Goal: Navigation & Orientation: Find specific page/section

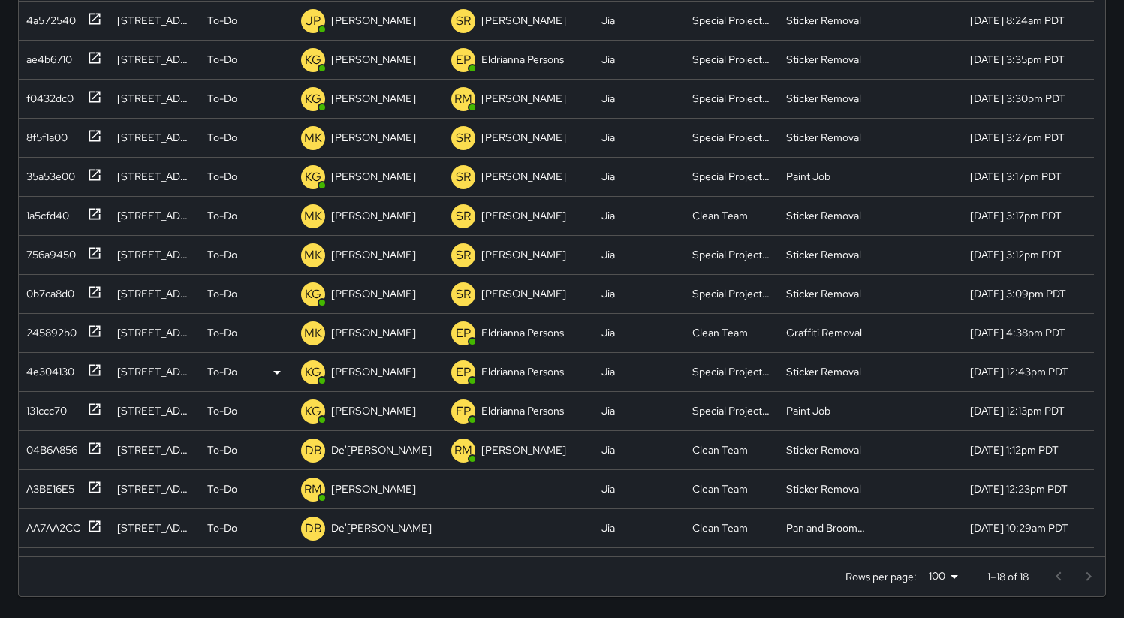
scroll to position [625, 1076]
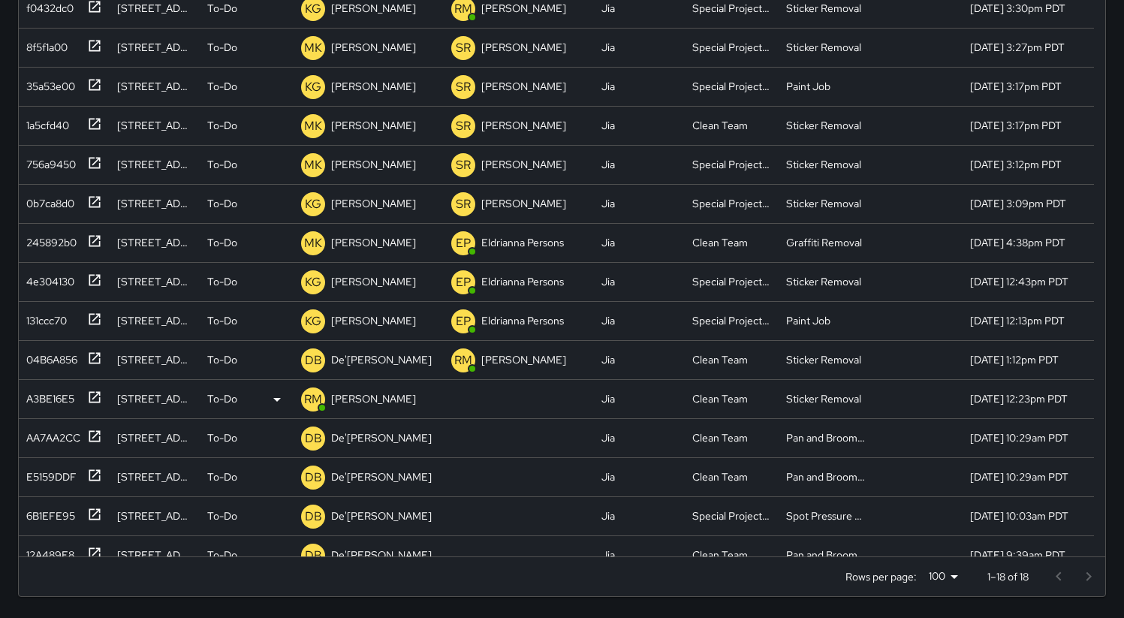
scroll to position [109, 0]
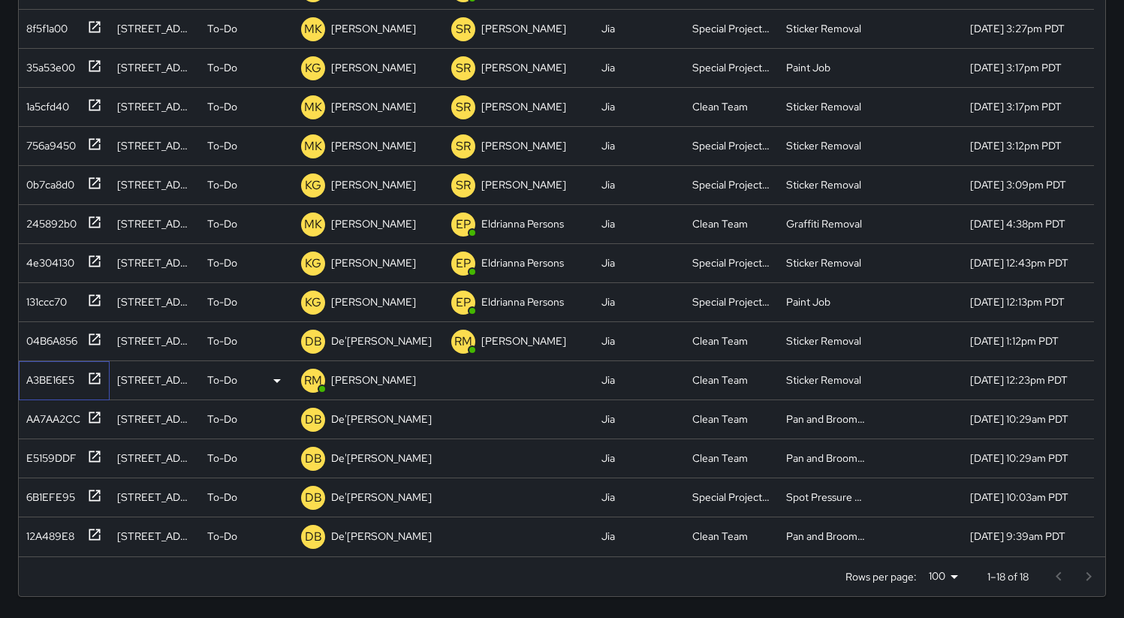
click at [47, 379] on div "A3BE16E5" at bounding box center [47, 377] width 54 height 21
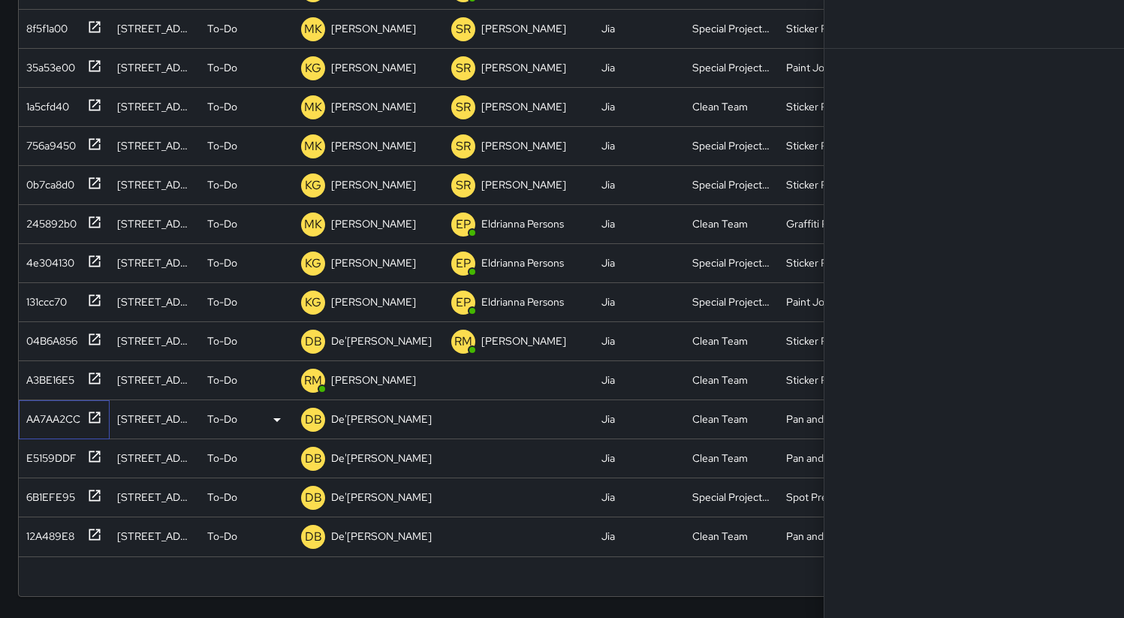
click at [44, 406] on div "AA7AA2CC" at bounding box center [50, 416] width 60 height 21
click at [41, 457] on div "E5159DDF" at bounding box center [48, 455] width 56 height 21
click at [50, 486] on div "6B1EFE95" at bounding box center [47, 494] width 55 height 21
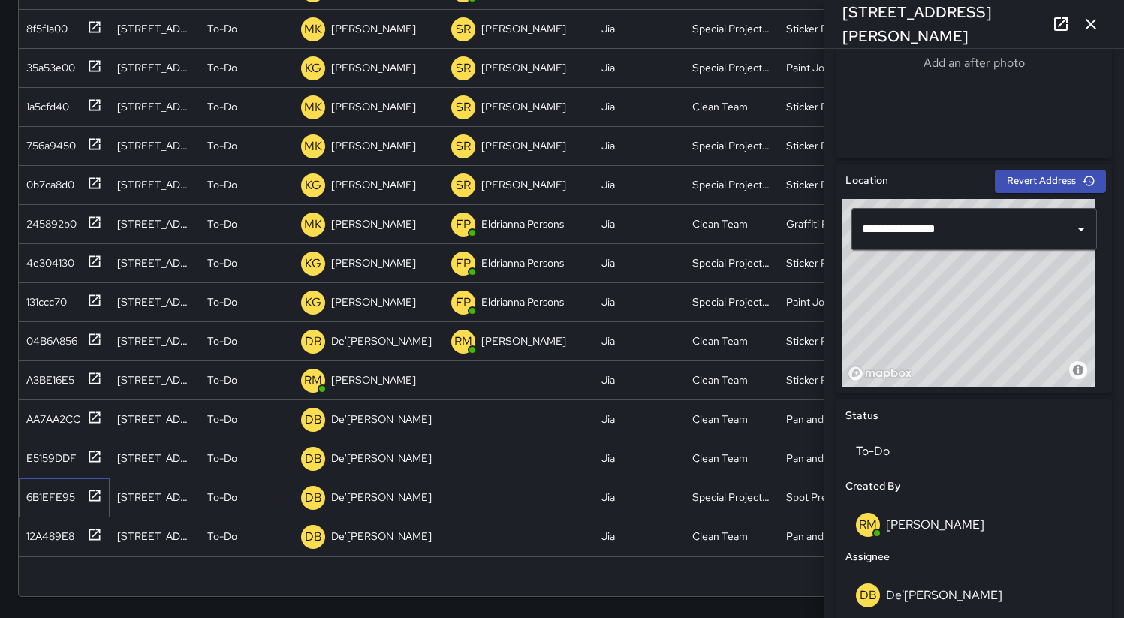
scroll to position [724, 0]
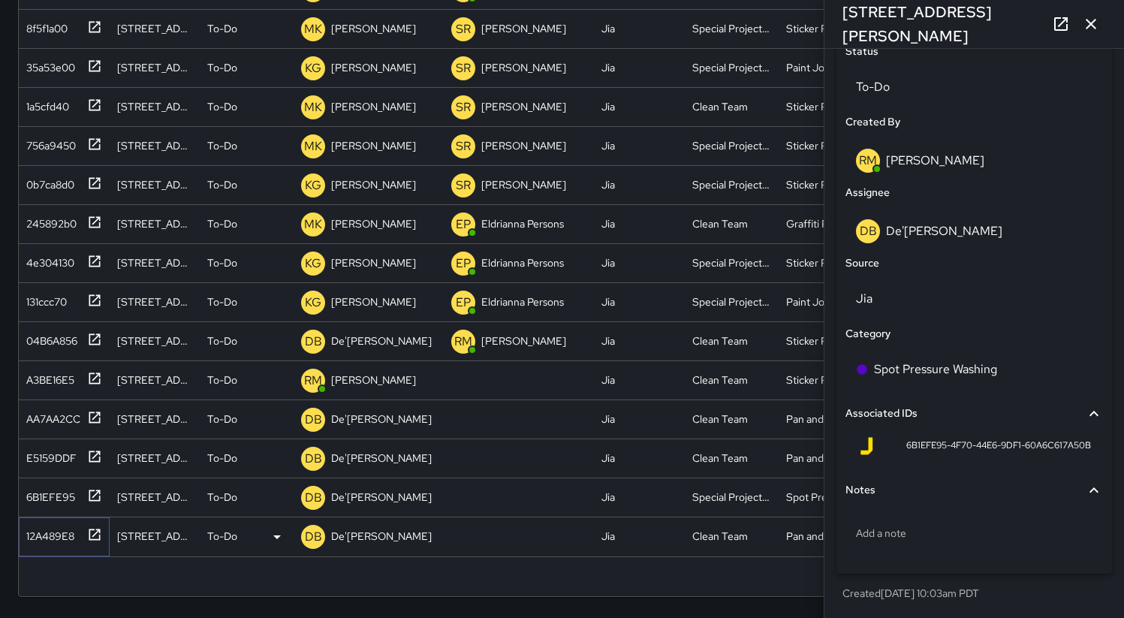
click at [51, 542] on div "12A489E8" at bounding box center [47, 533] width 54 height 21
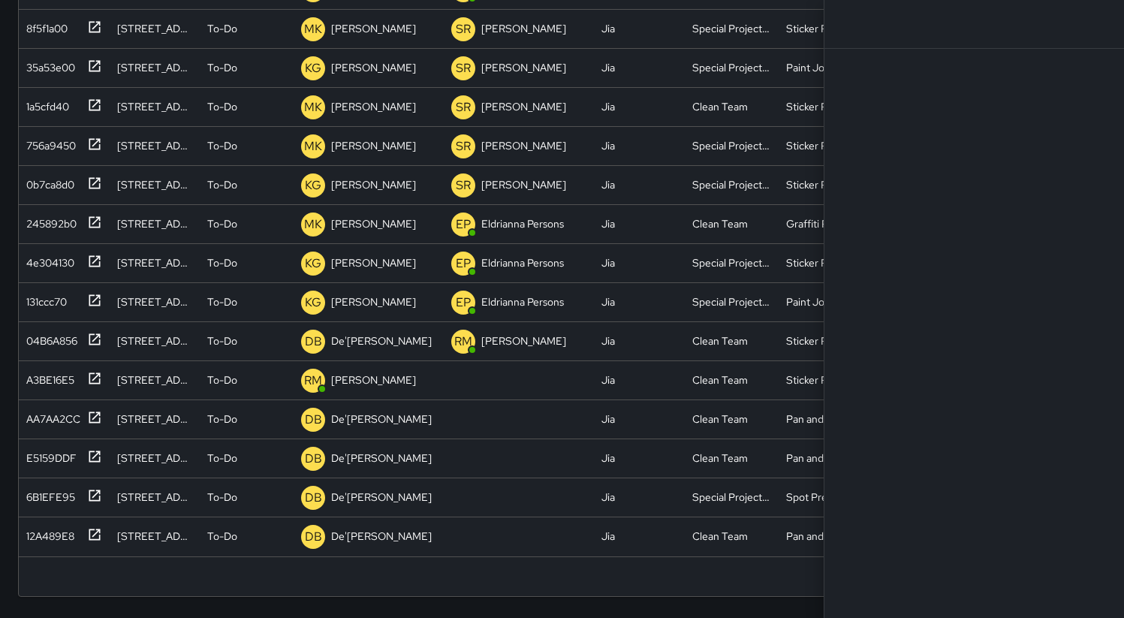
click at [525, 581] on div "Rows per page: 100 *** 1–18 of 18" at bounding box center [562, 577] width 1087 height 40
click at [490, 589] on div "Rows per page: 100 *** 1–18 of 18" at bounding box center [562, 577] width 1087 height 40
click at [50, 185] on div "0b7ca8d0" at bounding box center [47, 181] width 54 height 21
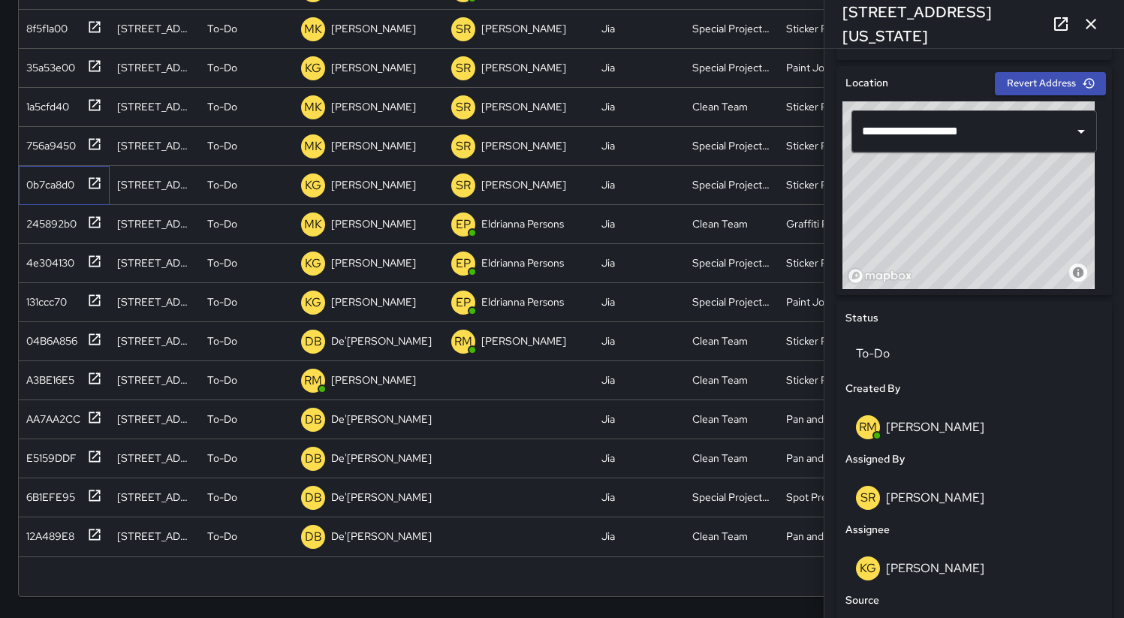
scroll to position [795, 0]
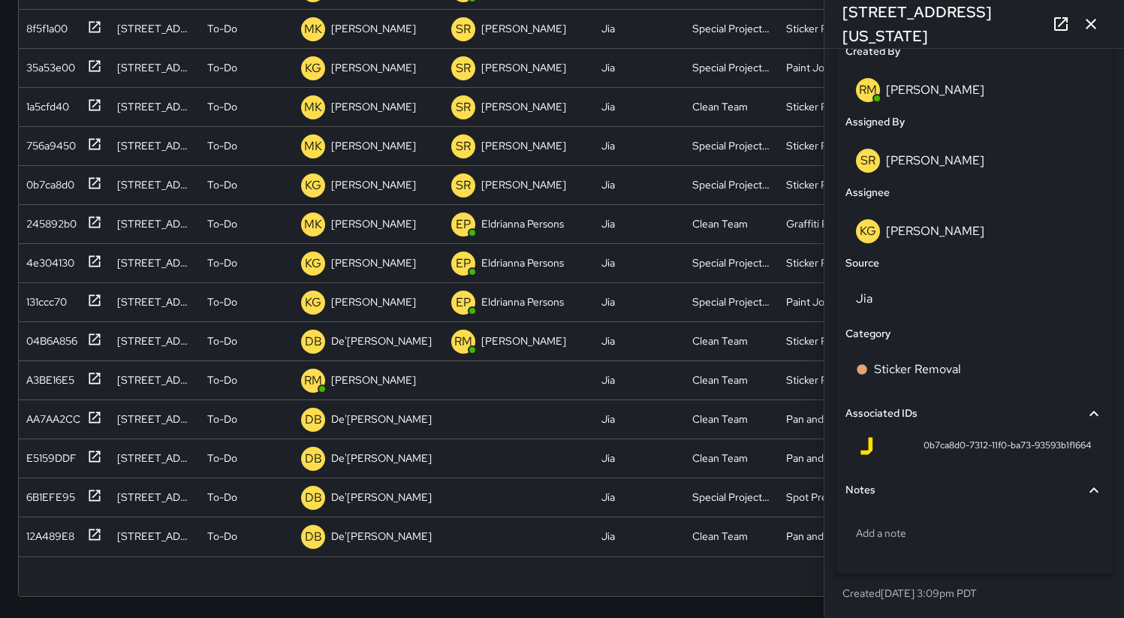
click at [1093, 23] on icon "button" at bounding box center [1091, 24] width 18 height 18
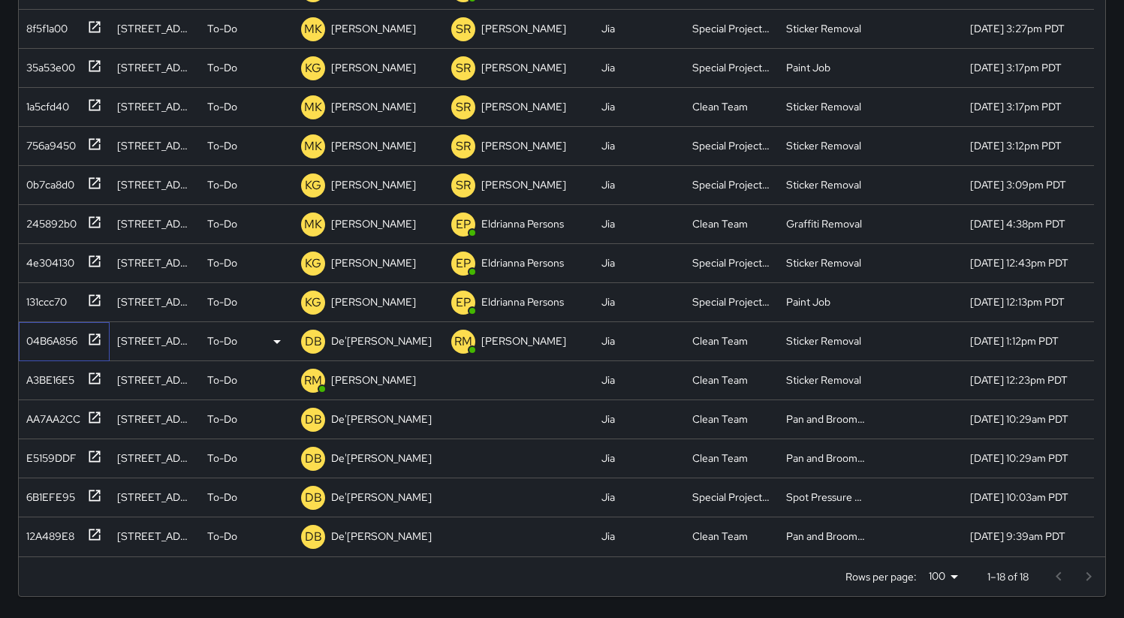
click at [51, 344] on div "04B6A856" at bounding box center [48, 337] width 57 height 21
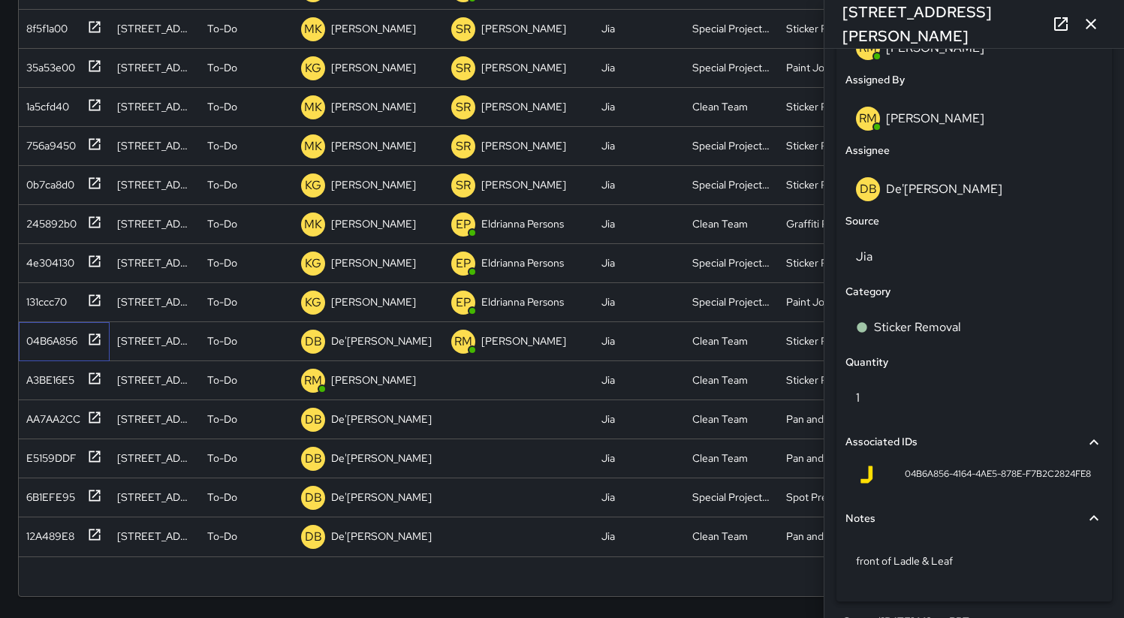
scroll to position [865, 0]
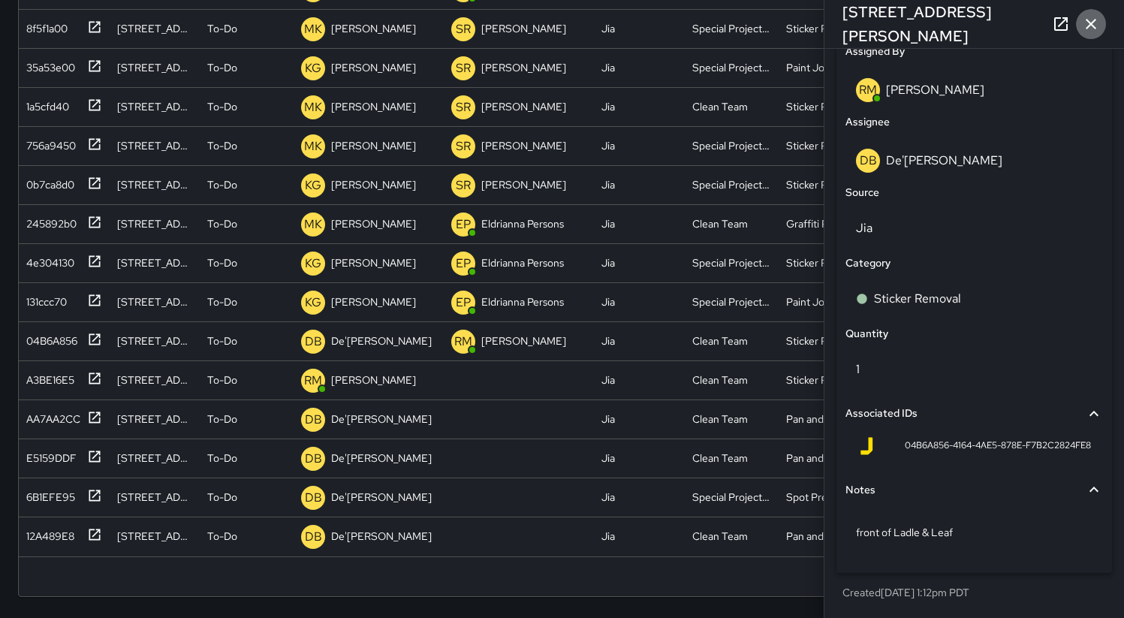
click at [1088, 20] on icon "button" at bounding box center [1091, 24] width 11 height 11
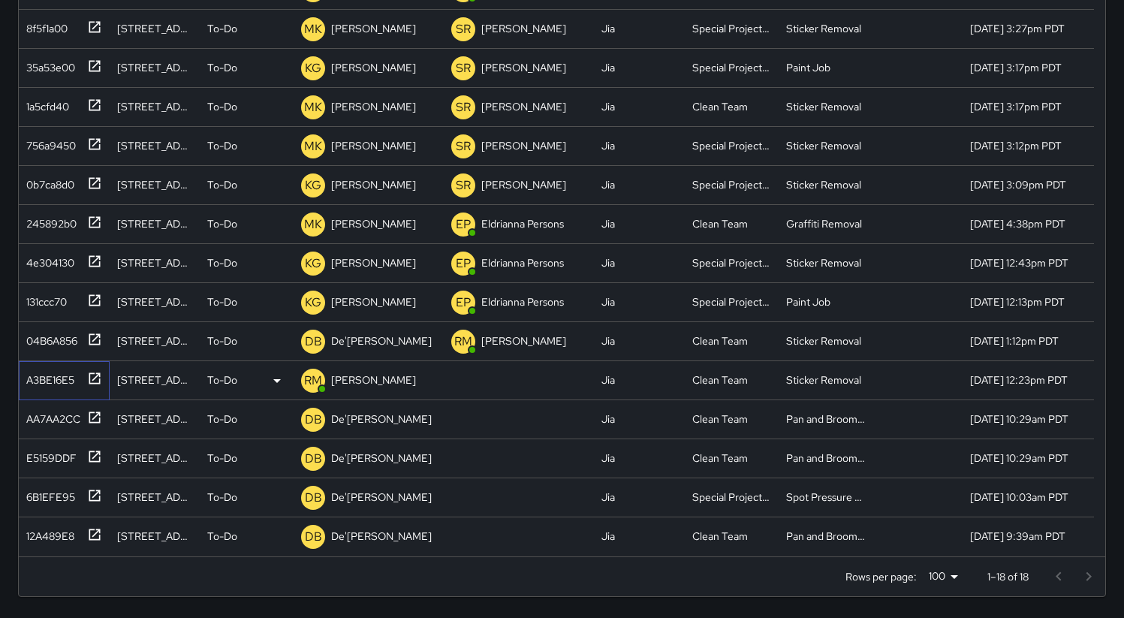
click at [53, 388] on div "A3BE16E5" at bounding box center [61, 377] width 82 height 25
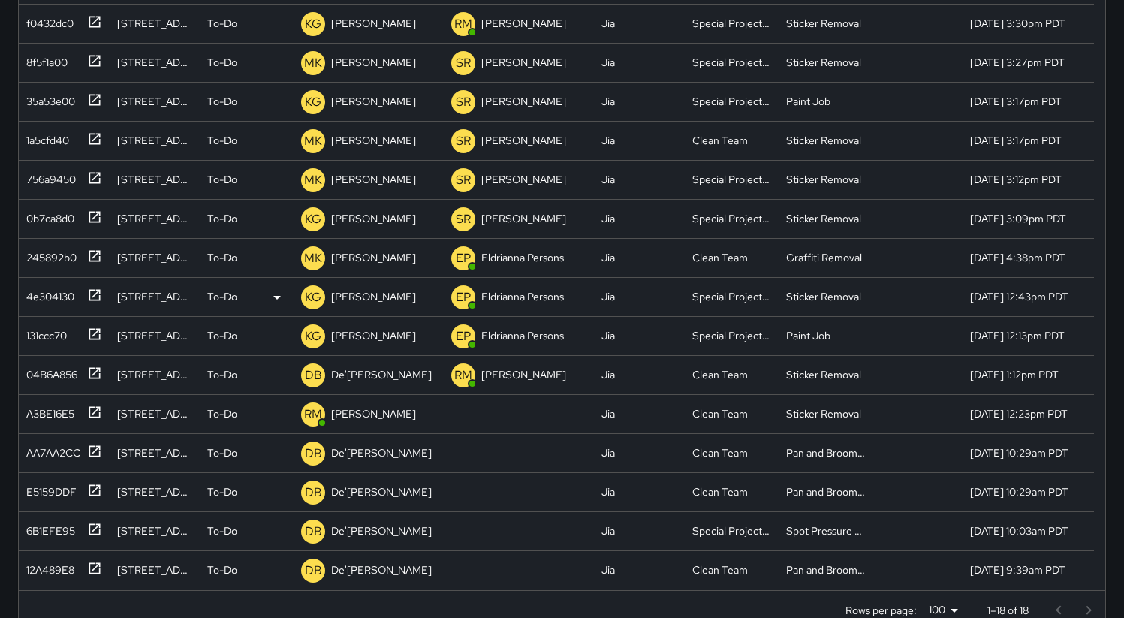
scroll to position [269, 0]
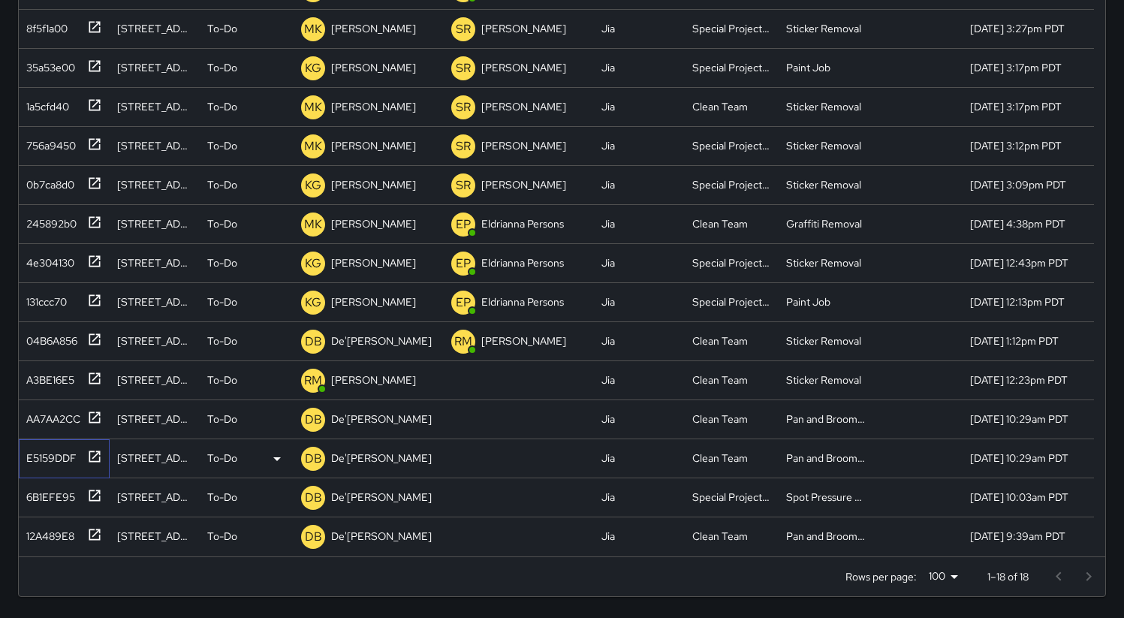
click at [62, 453] on div "E5159DDF" at bounding box center [48, 455] width 56 height 21
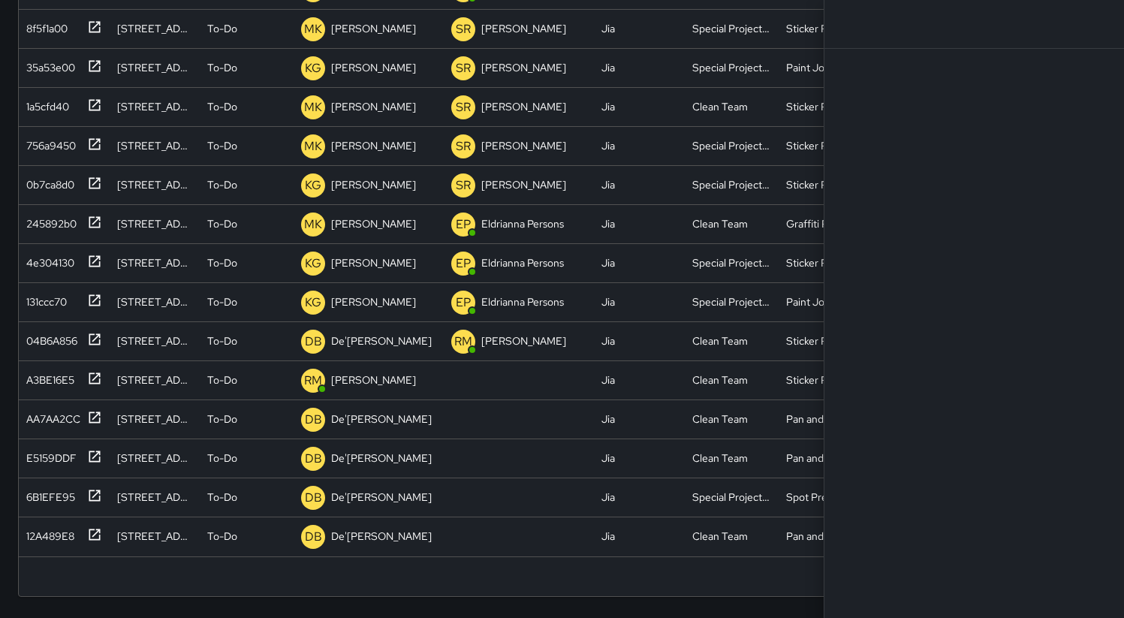
click at [994, 206] on div at bounding box center [974, 309] width 300 height 618
click at [671, 575] on div "Rows per page: 100 *** 1–18 of 18" at bounding box center [562, 577] width 1087 height 40
click at [48, 268] on div "4e304130" at bounding box center [47, 259] width 54 height 21
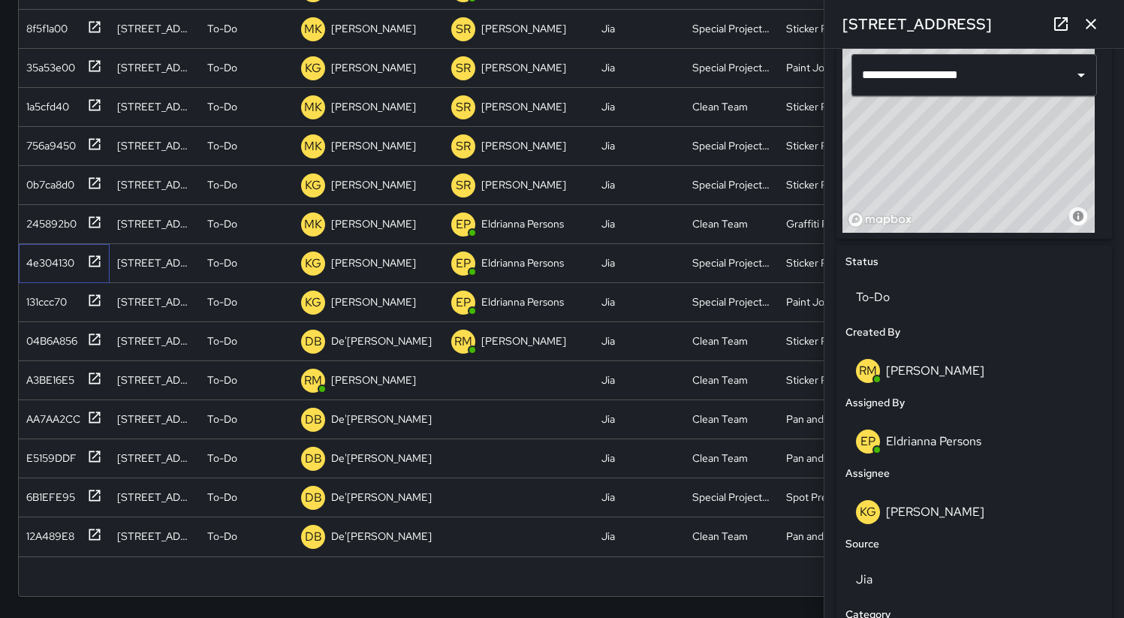
scroll to position [795, 0]
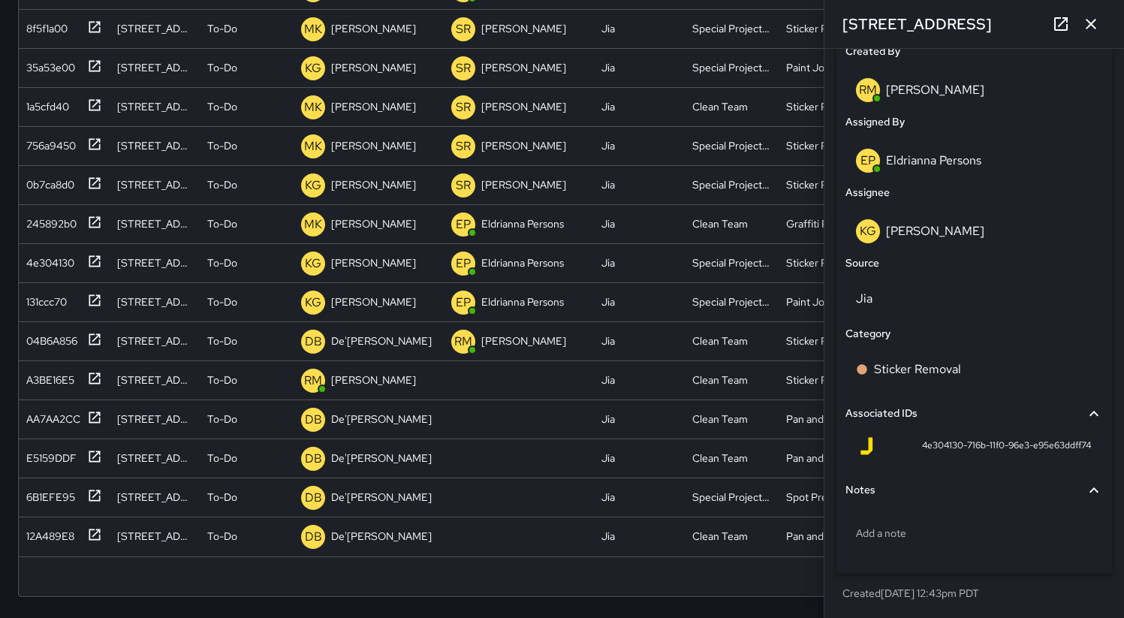
click at [1092, 24] on icon "button" at bounding box center [1091, 24] width 11 height 11
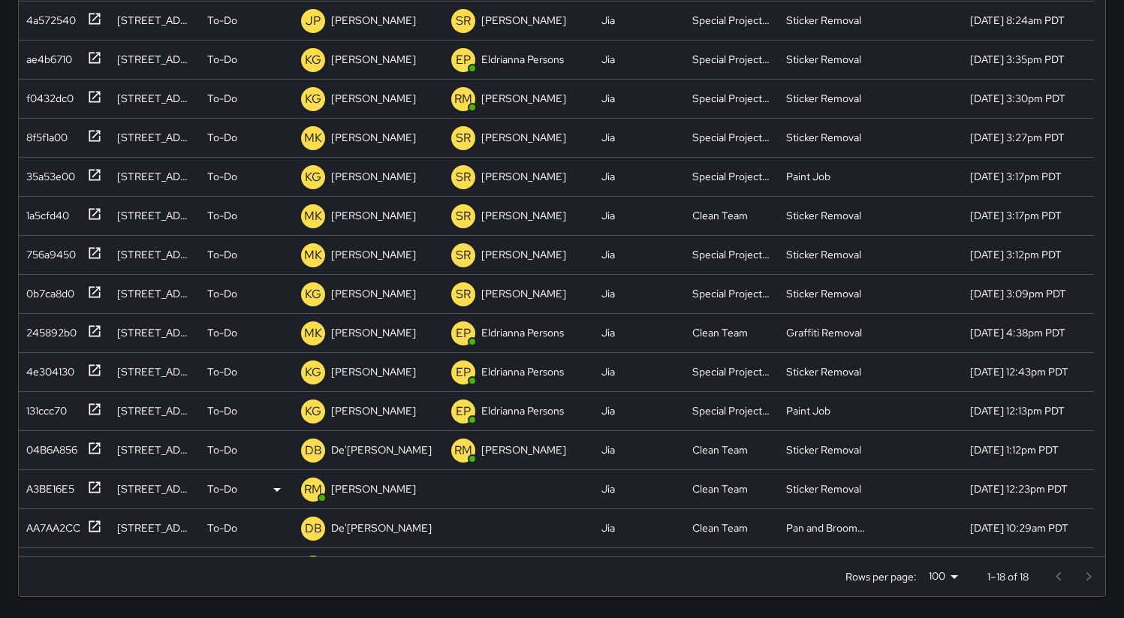
scroll to position [109, 0]
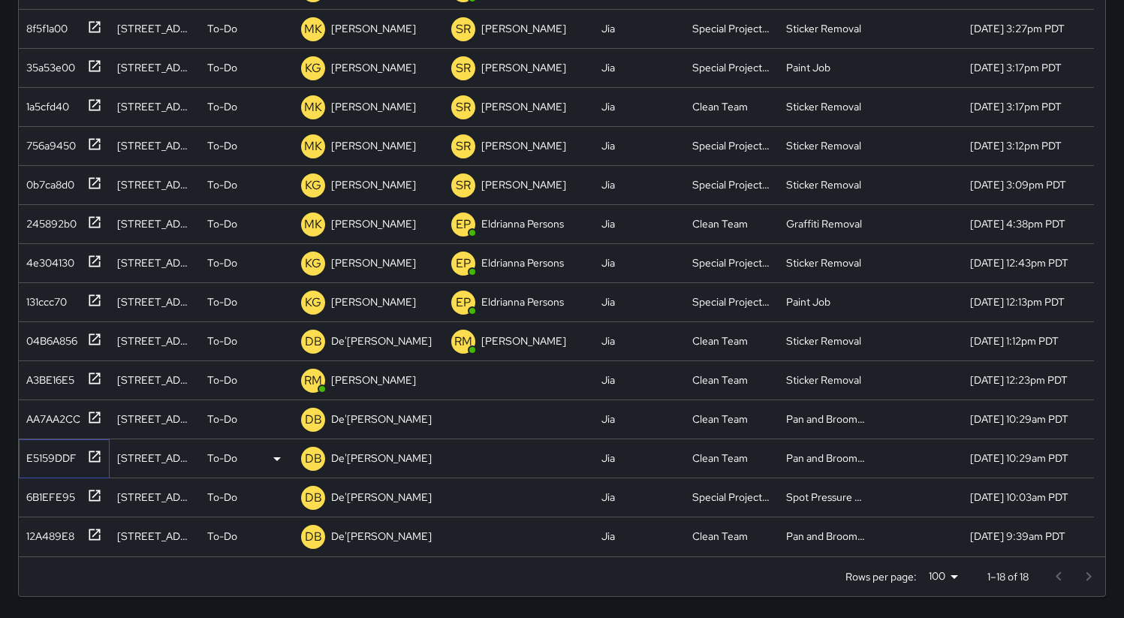
click at [63, 460] on div "E5159DDF" at bounding box center [48, 455] width 56 height 21
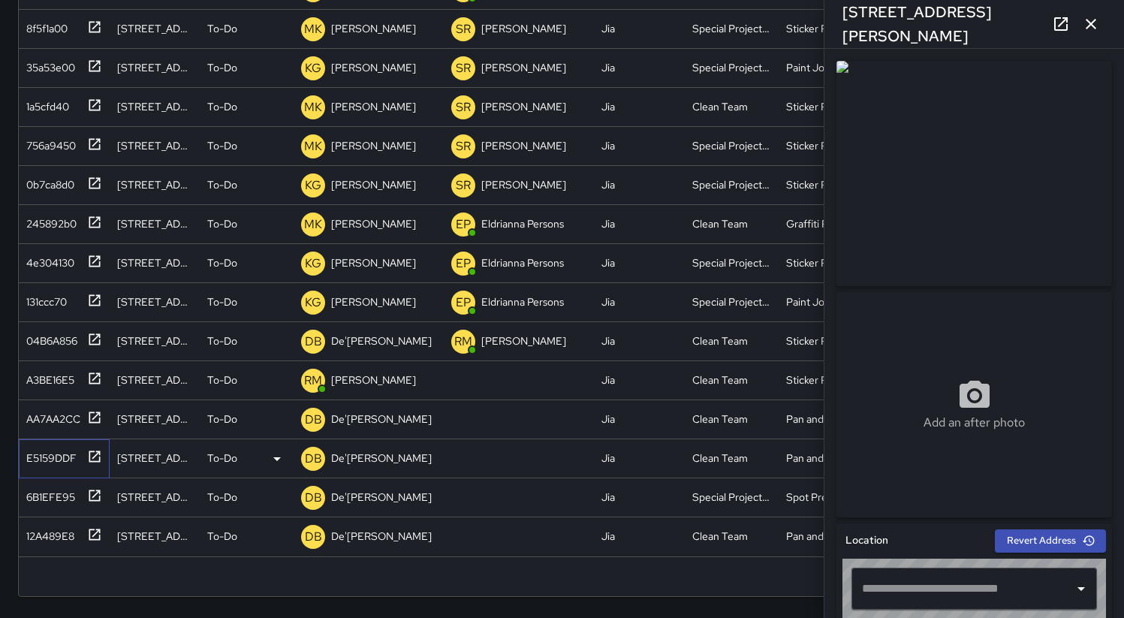
type input "**********"
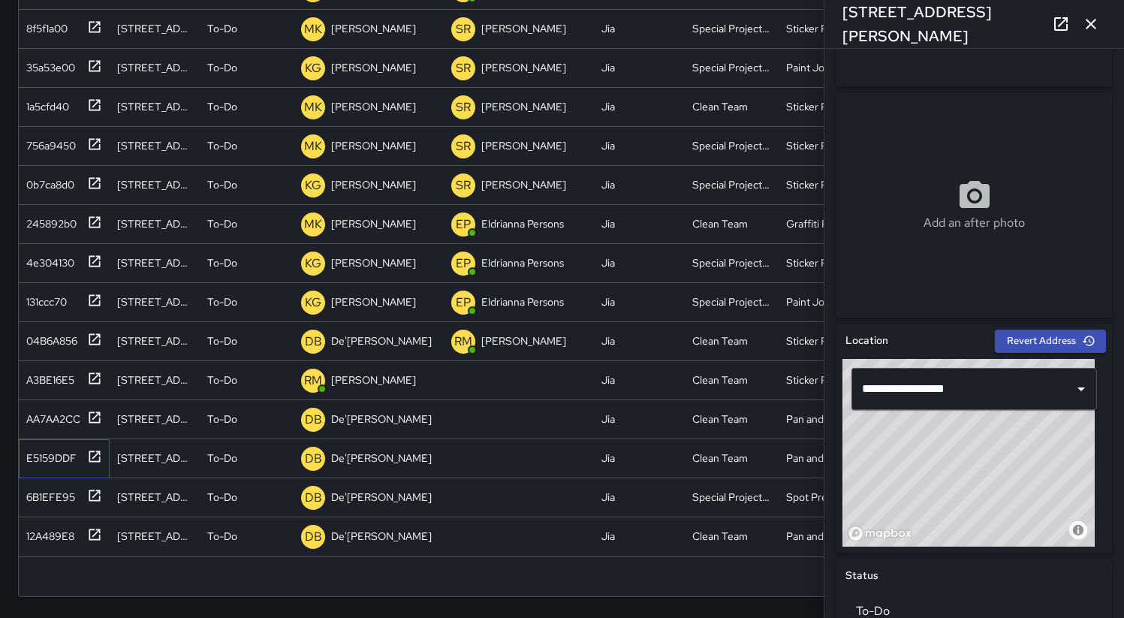
scroll to position [0, 0]
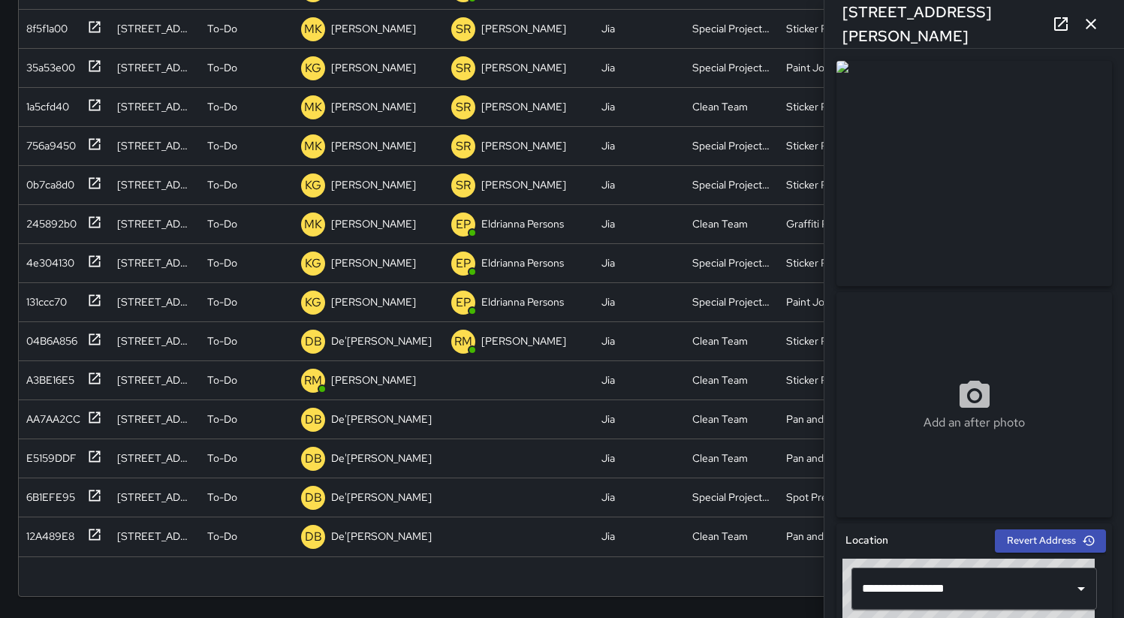
click at [1091, 18] on icon "button" at bounding box center [1091, 24] width 18 height 18
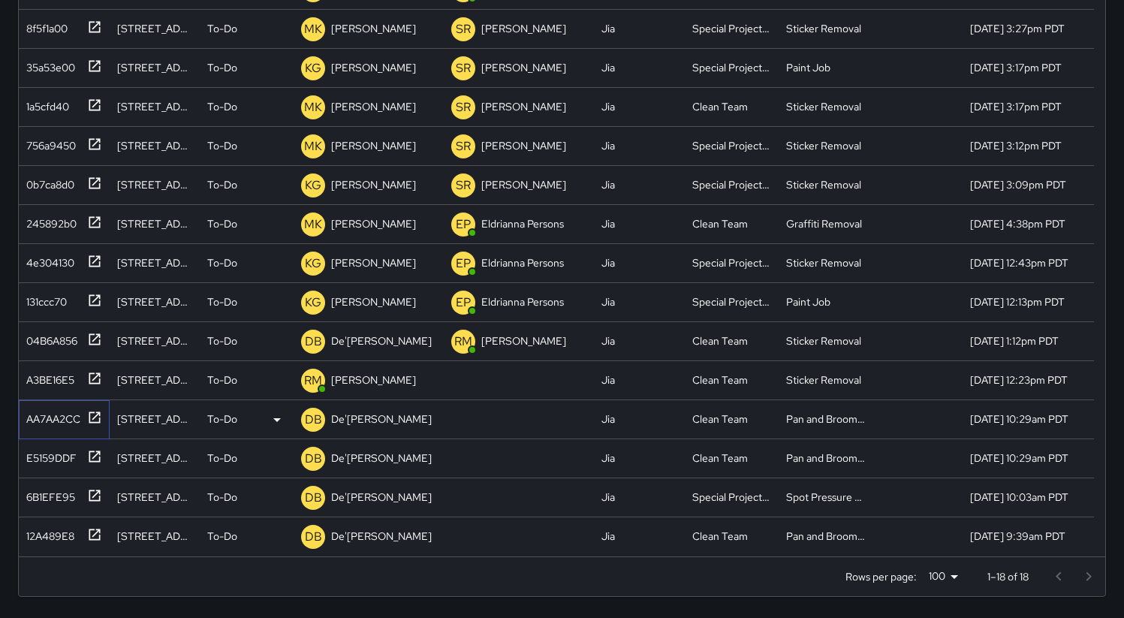
click at [56, 407] on div "AA7AA2CC" at bounding box center [50, 416] width 60 height 21
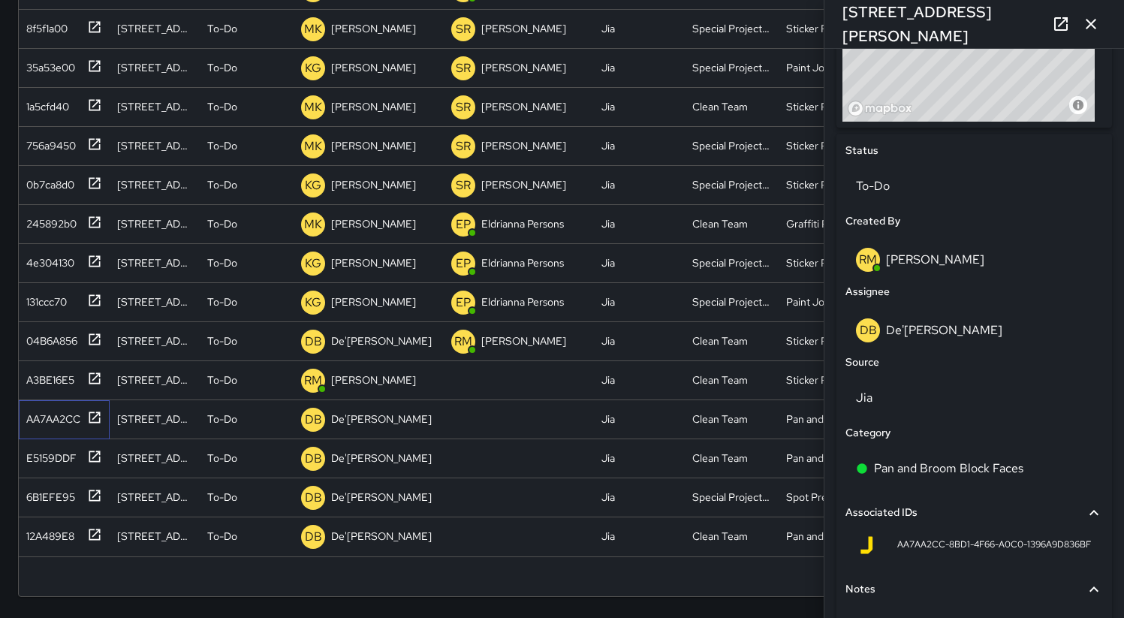
scroll to position [724, 0]
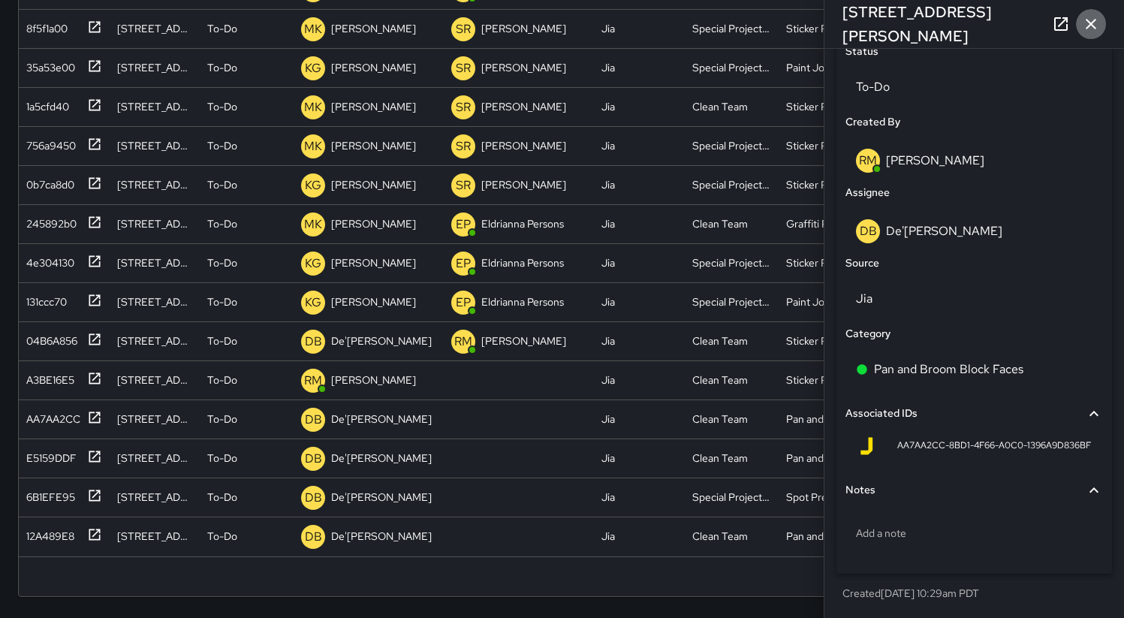
click at [1093, 23] on icon "button" at bounding box center [1091, 24] width 18 height 18
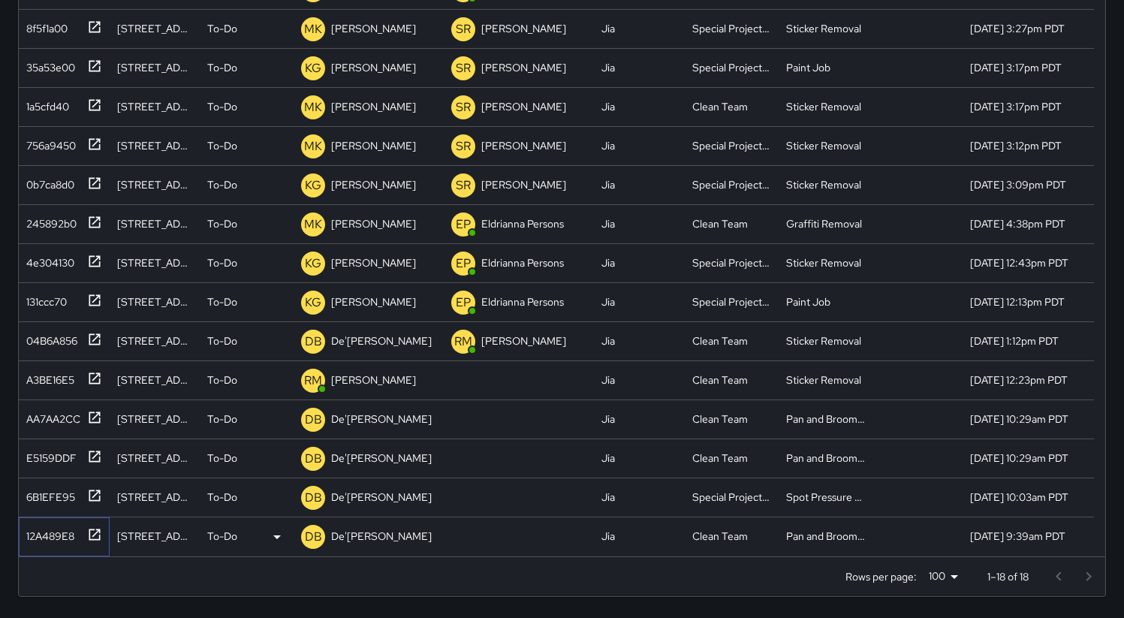
click at [45, 531] on div "12A489E8" at bounding box center [47, 533] width 54 height 21
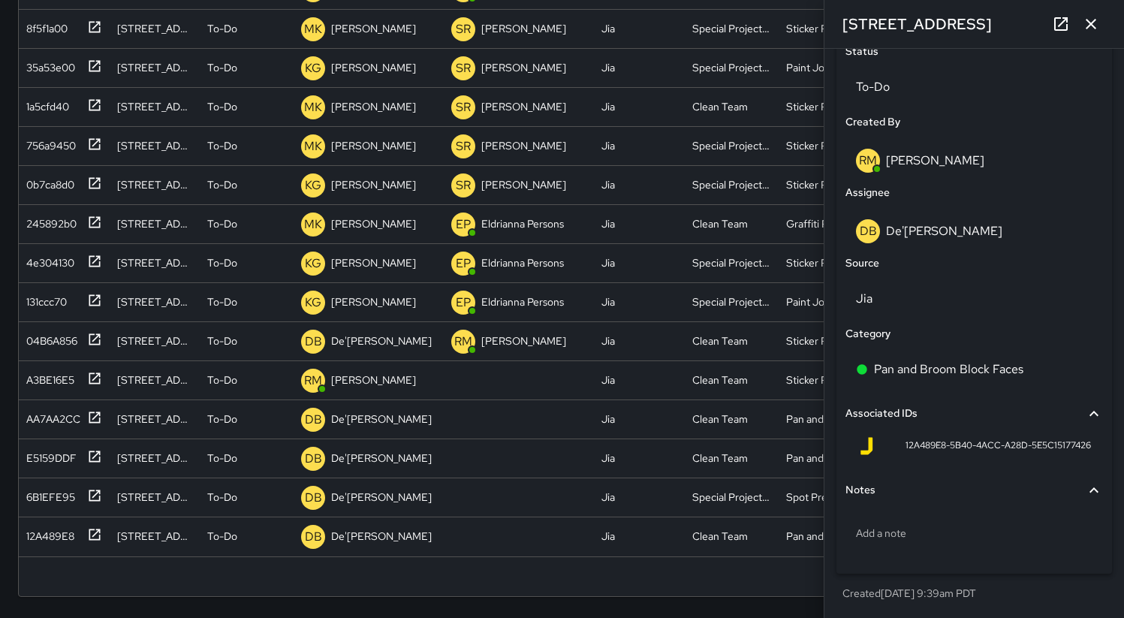
click at [1093, 23] on icon "button" at bounding box center [1091, 24] width 18 height 18
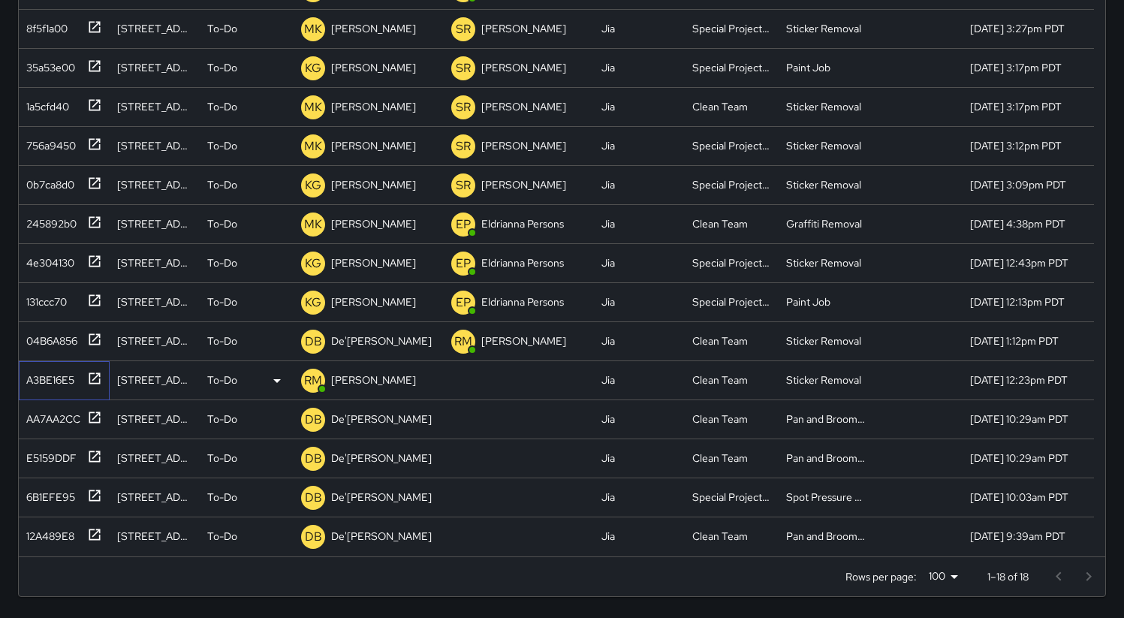
click at [57, 379] on div "A3BE16E5" at bounding box center [47, 377] width 54 height 21
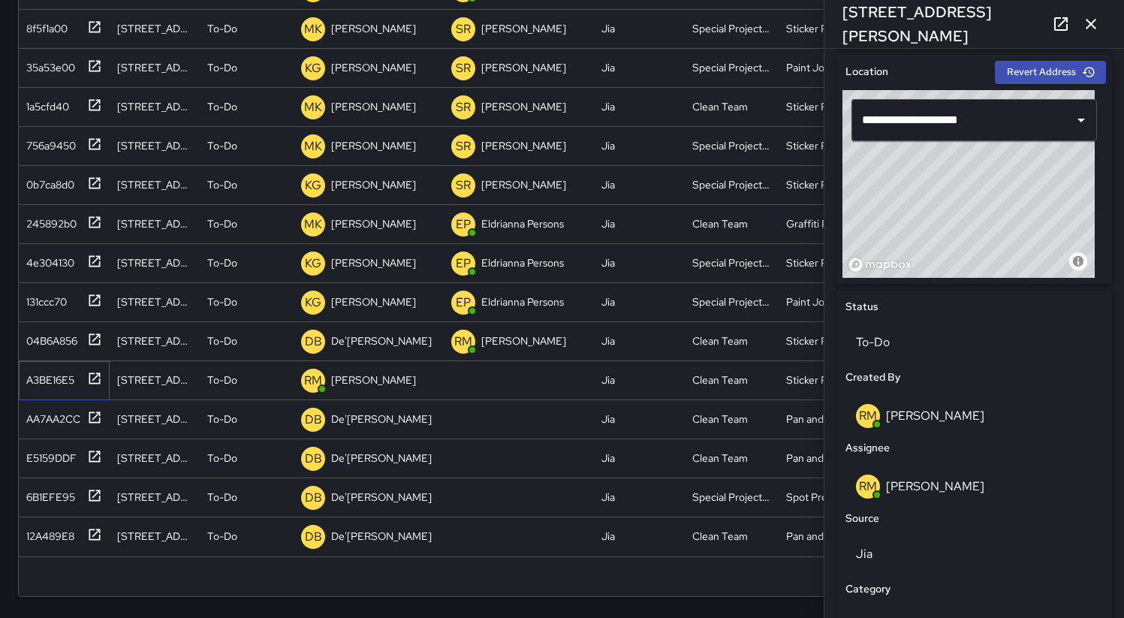
scroll to position [795, 0]
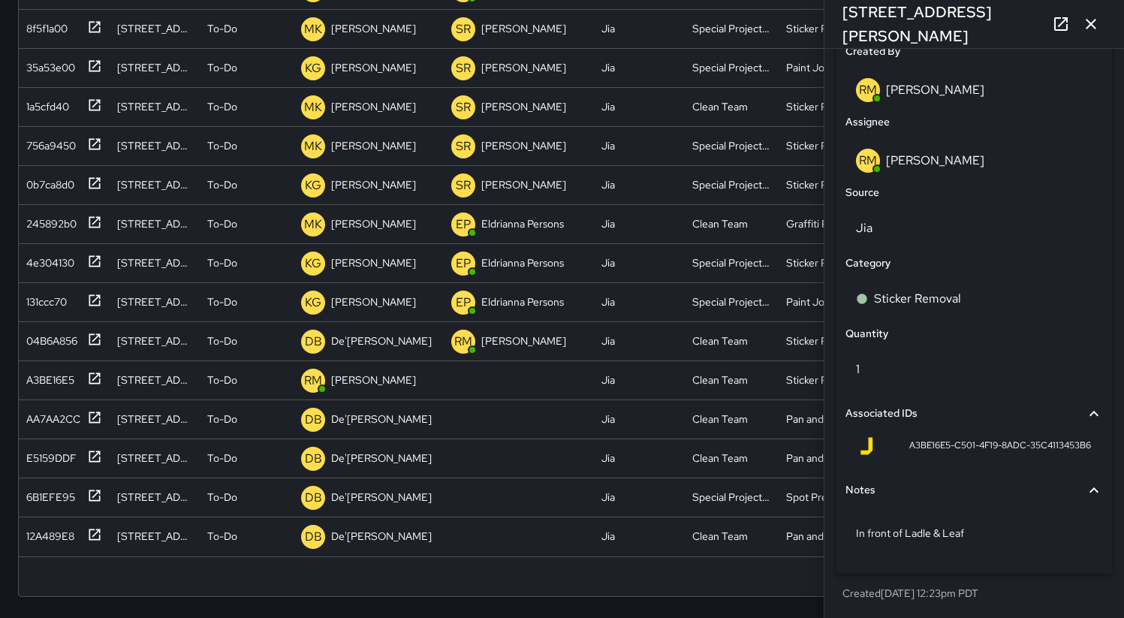
click at [1085, 30] on icon "button" at bounding box center [1091, 24] width 18 height 18
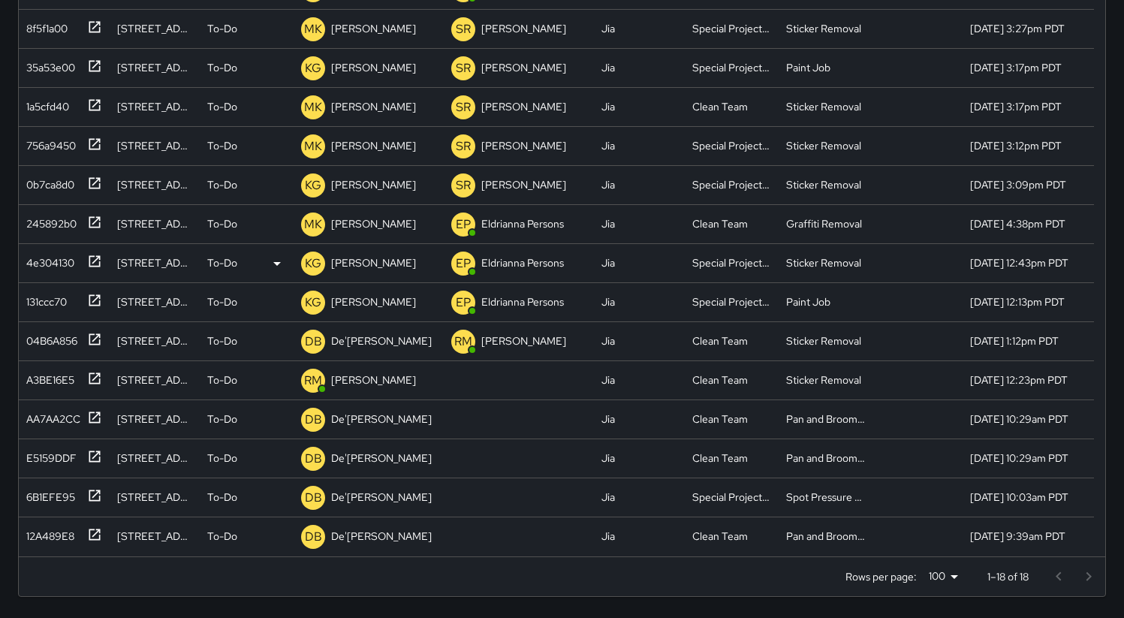
scroll to position [0, 0]
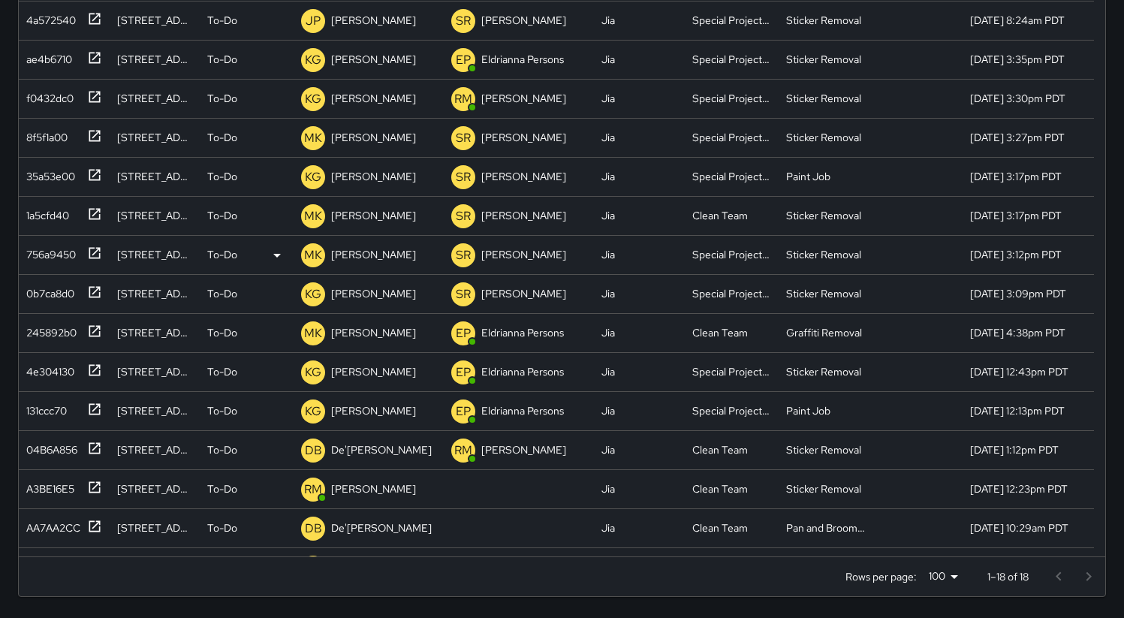
scroll to position [109, 0]
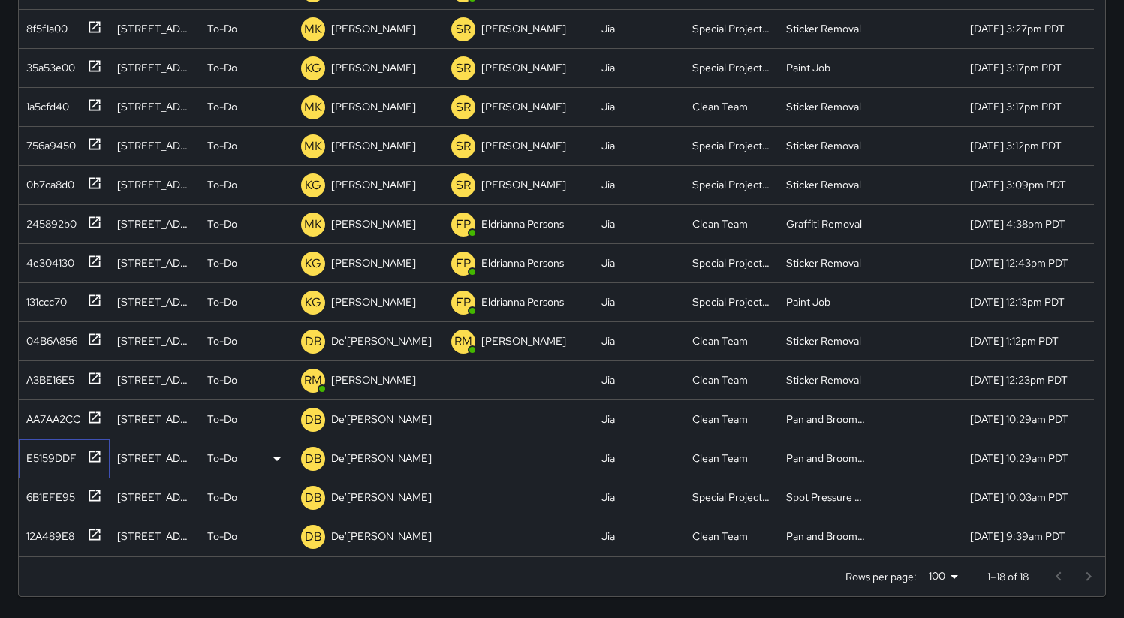
click at [56, 466] on div "E5159DDF" at bounding box center [48, 455] width 56 height 21
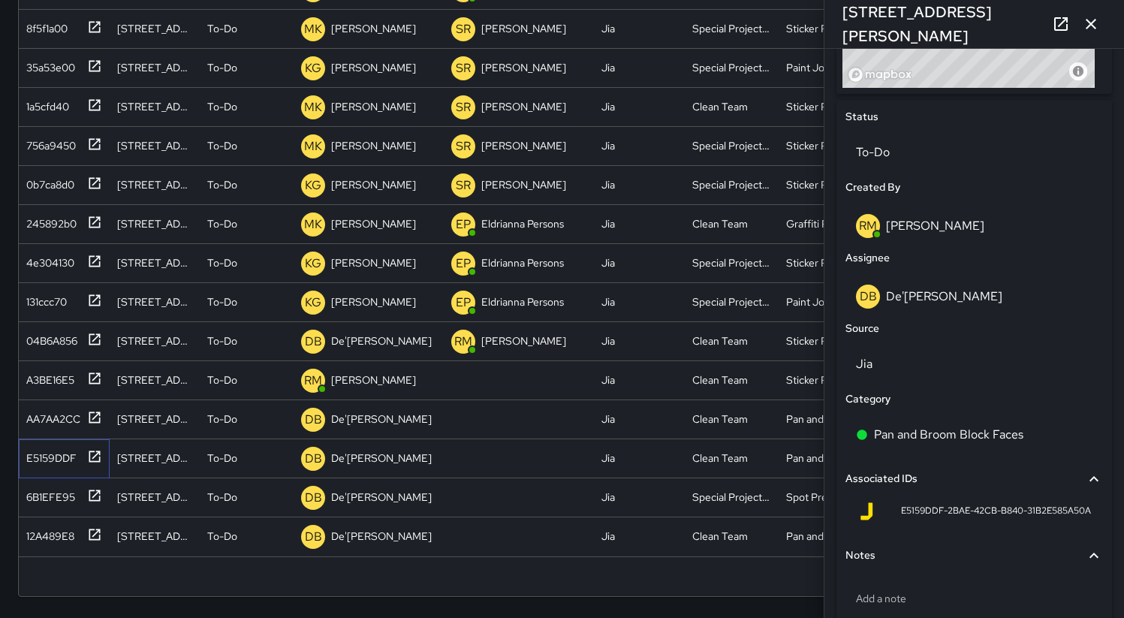
scroll to position [724, 0]
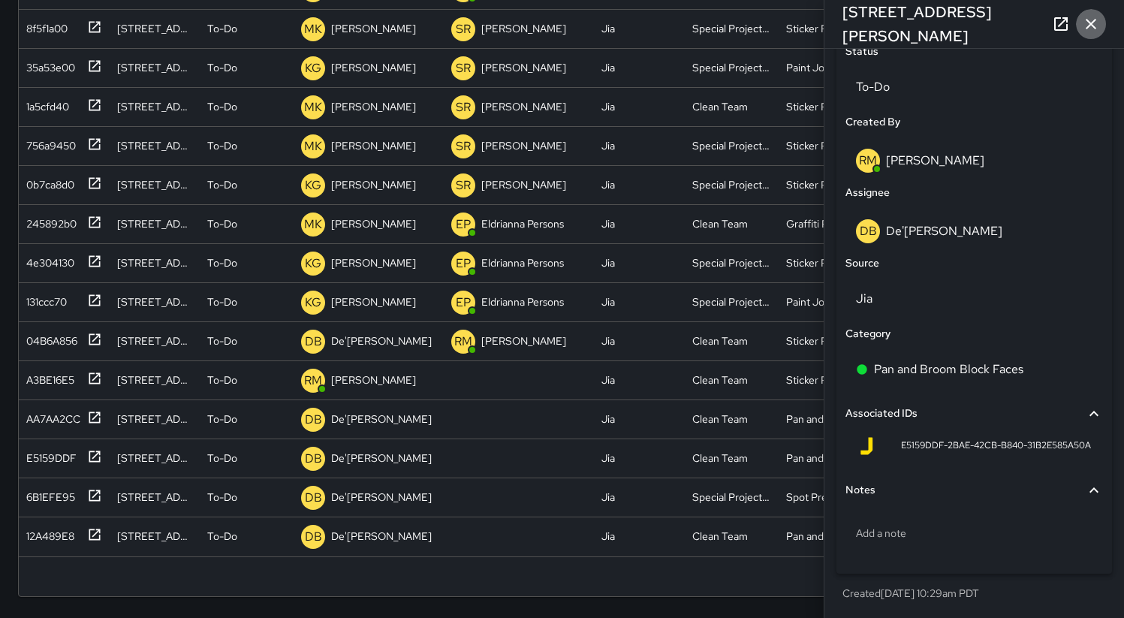
click at [1094, 23] on icon "button" at bounding box center [1091, 24] width 18 height 18
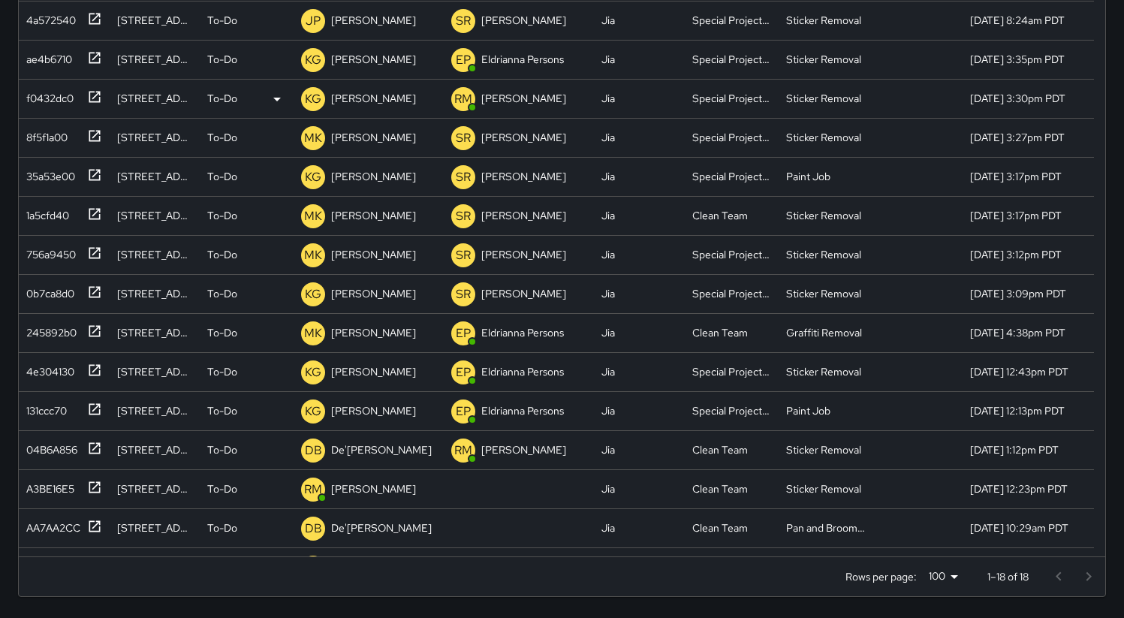
scroll to position [0, 0]
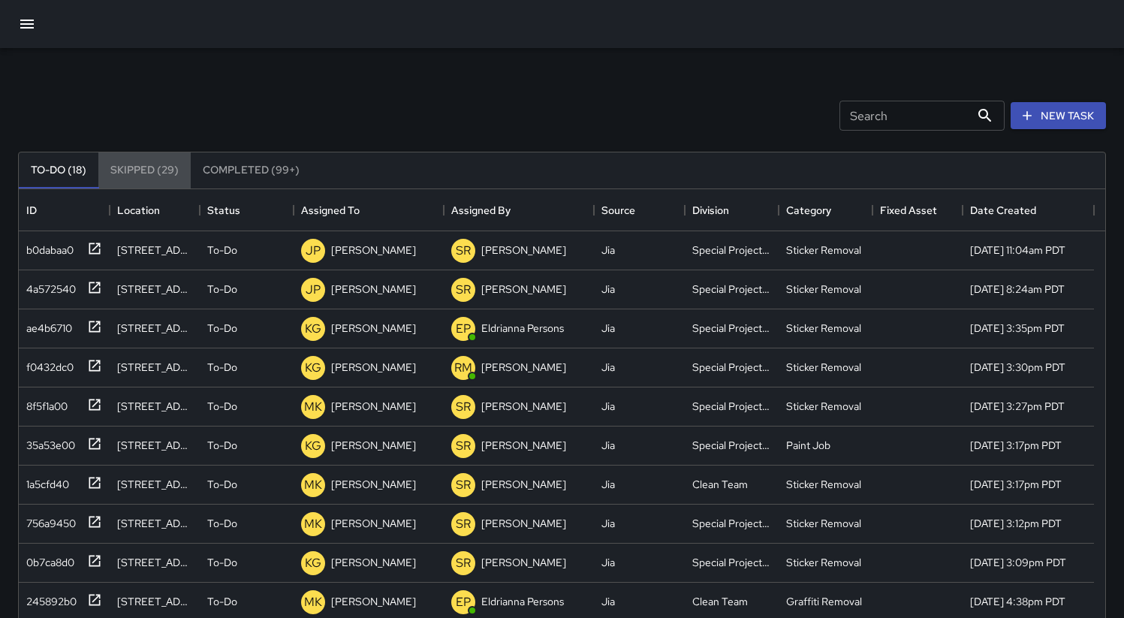
click at [149, 168] on button "Skipped (29)" at bounding box center [144, 170] width 92 height 36
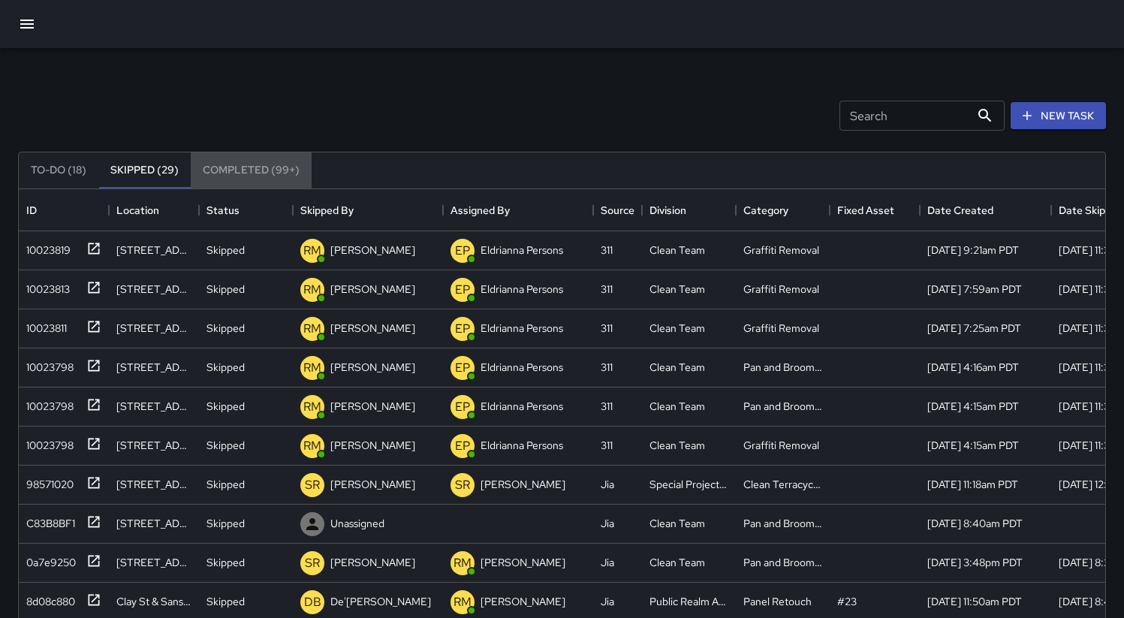
click at [270, 161] on button "Completed (99+)" at bounding box center [251, 170] width 121 height 36
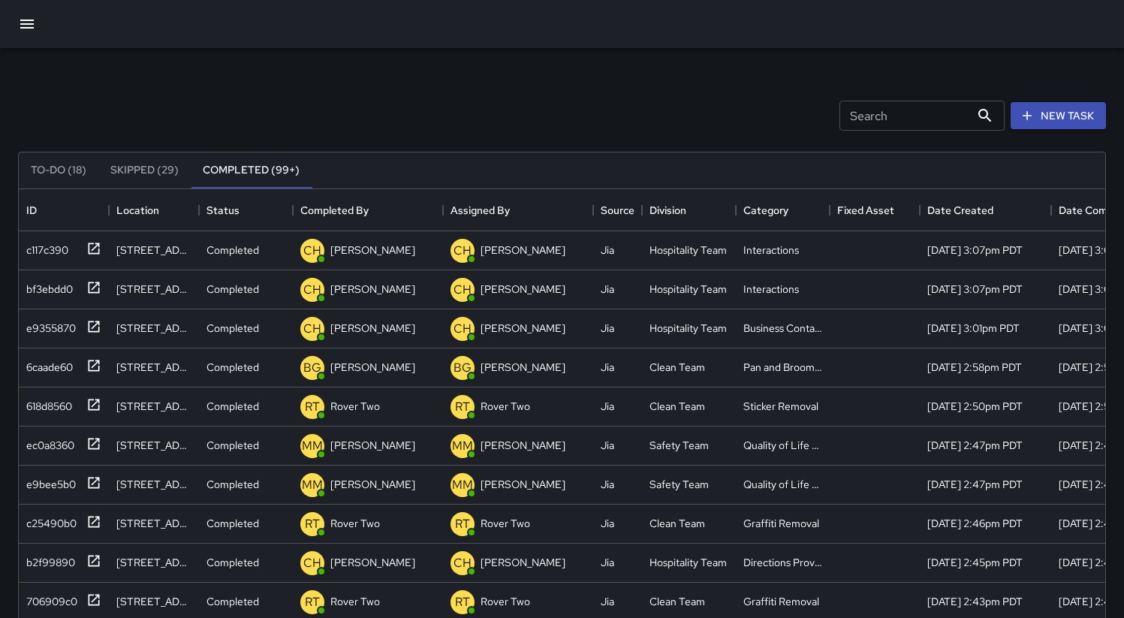
click at [134, 164] on button "Skipped (29)" at bounding box center [144, 170] width 92 height 36
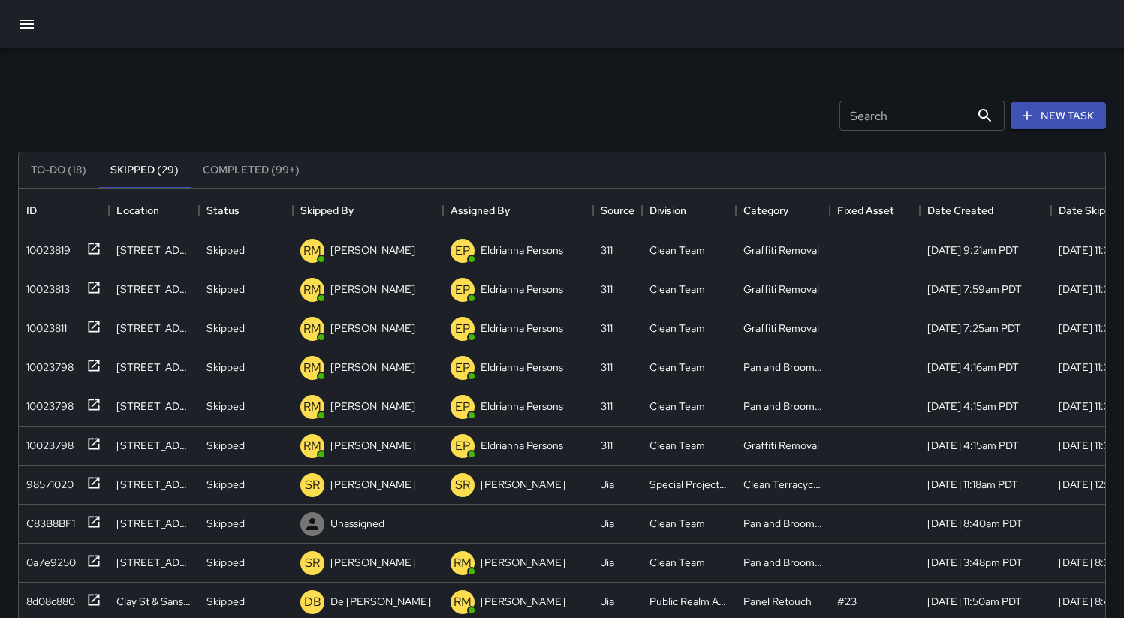
click at [271, 173] on button "Completed (99+)" at bounding box center [251, 170] width 121 height 36
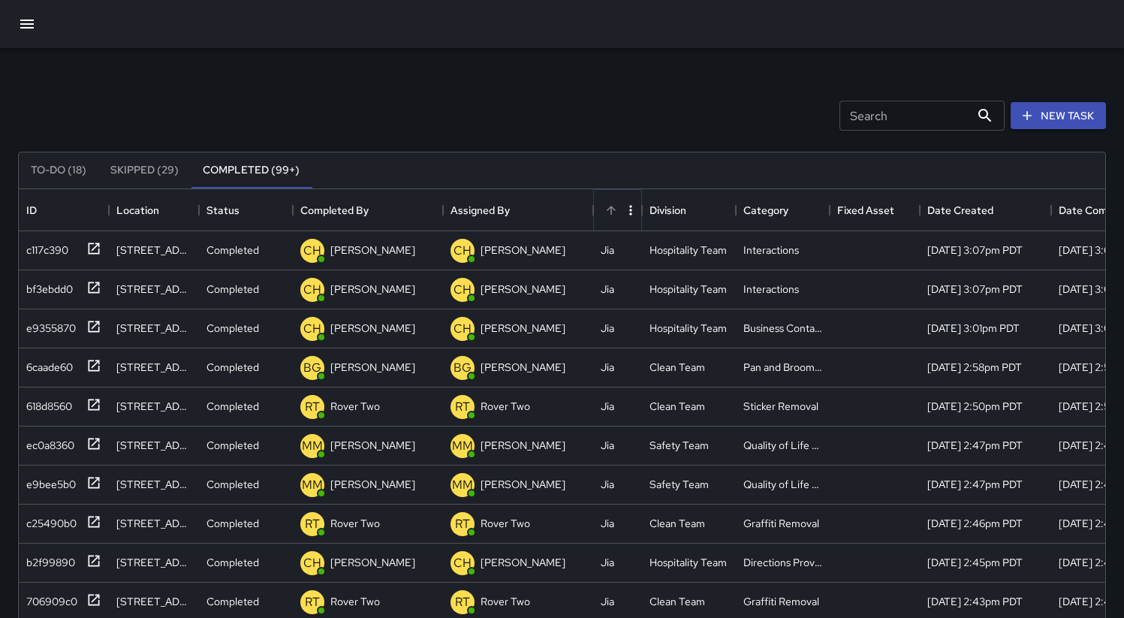
click at [626, 219] on button "Menu" at bounding box center [631, 210] width 23 height 23
click at [623, 236] on li "Filter" at bounding box center [615, 241] width 53 height 27
select select "******"
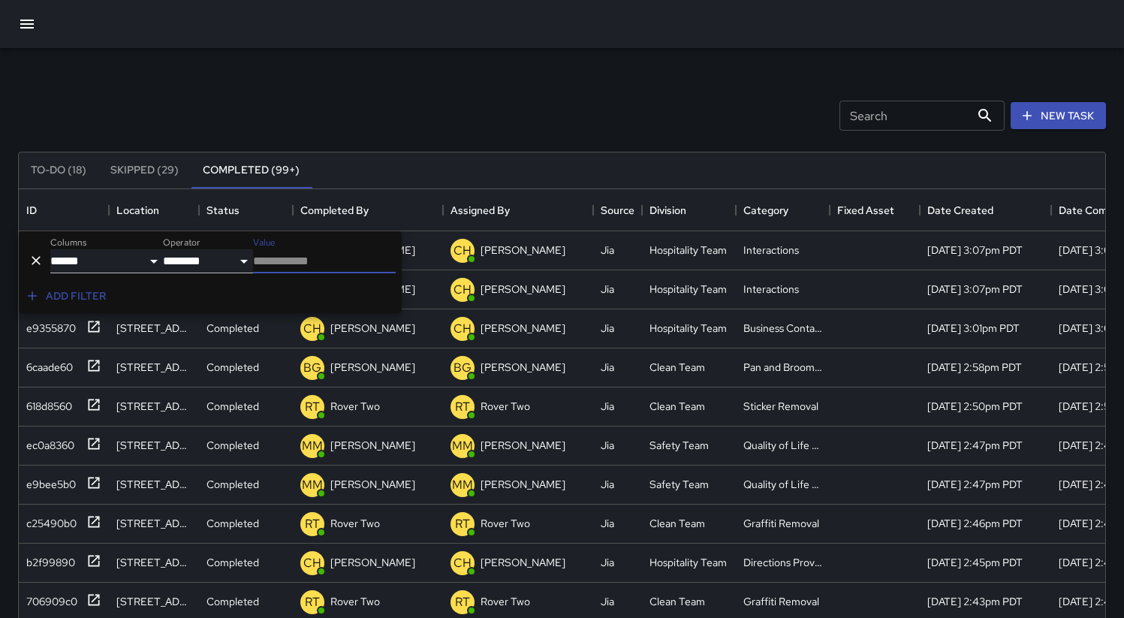
click at [576, 112] on div "Search Search New Task" at bounding box center [562, 116] width 1094 height 78
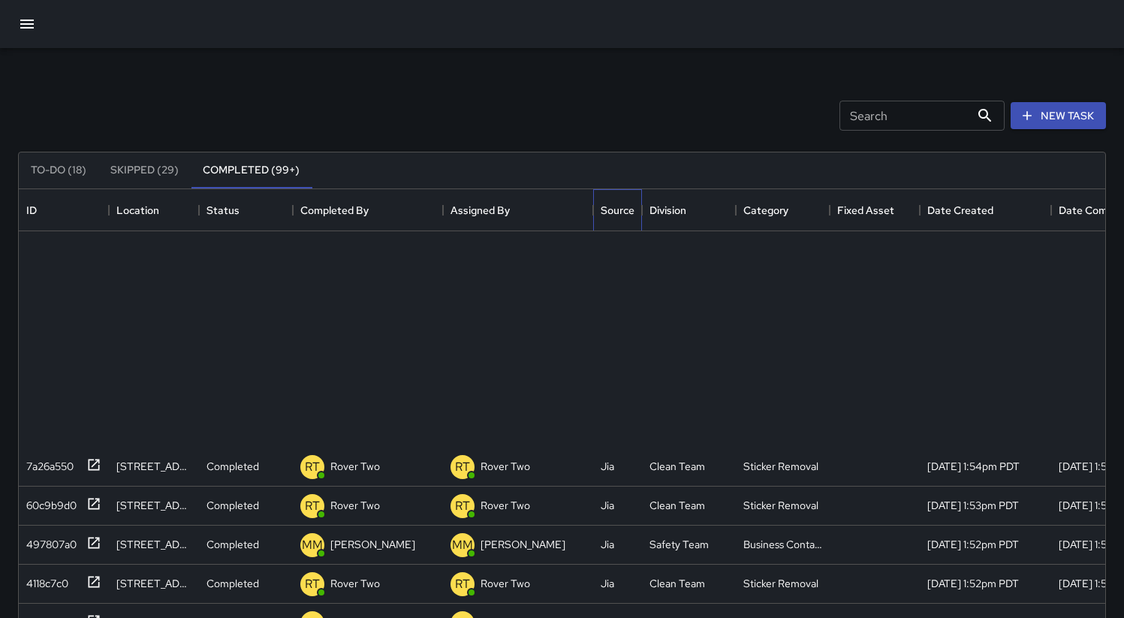
scroll to position [3323, 0]
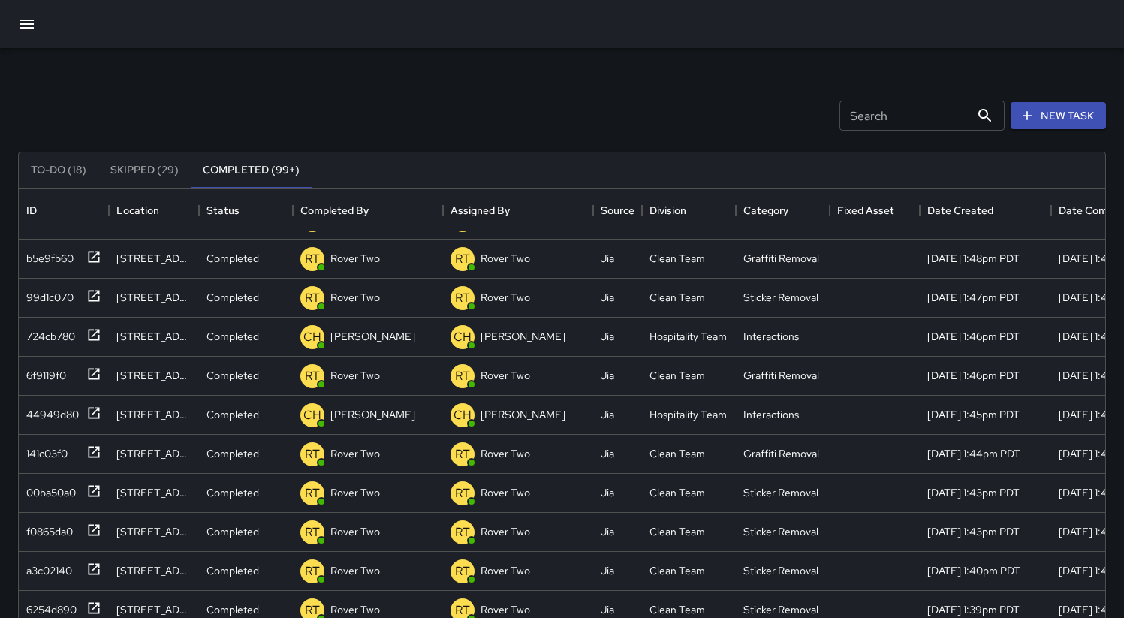
click at [26, 30] on icon "button" at bounding box center [27, 24] width 18 height 18
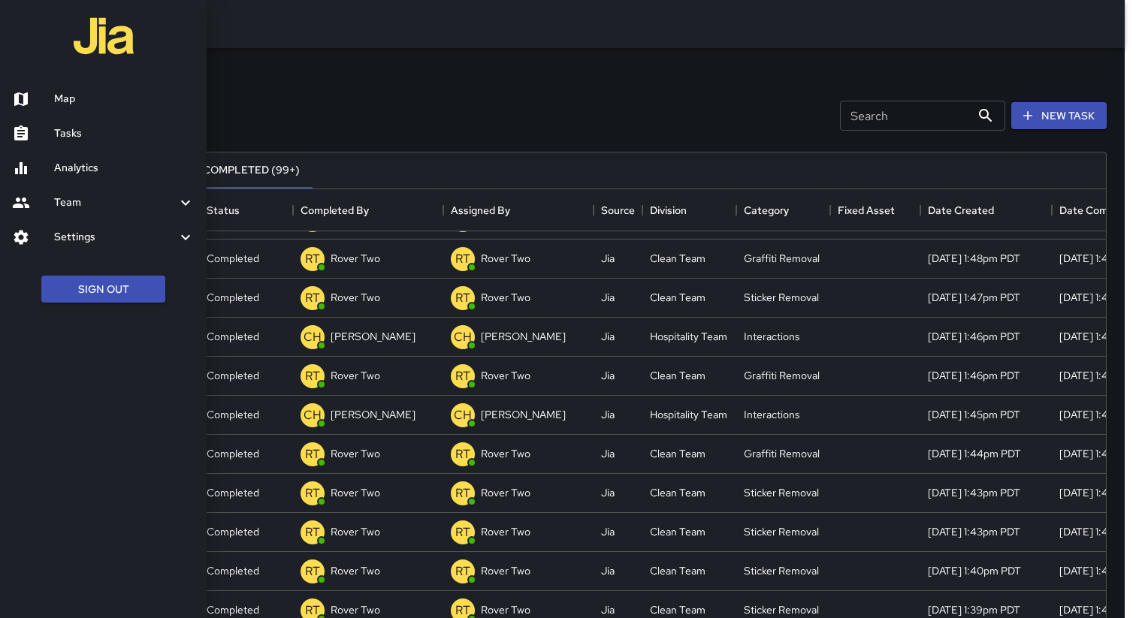
click at [85, 106] on h6 "Map" at bounding box center [124, 99] width 140 height 17
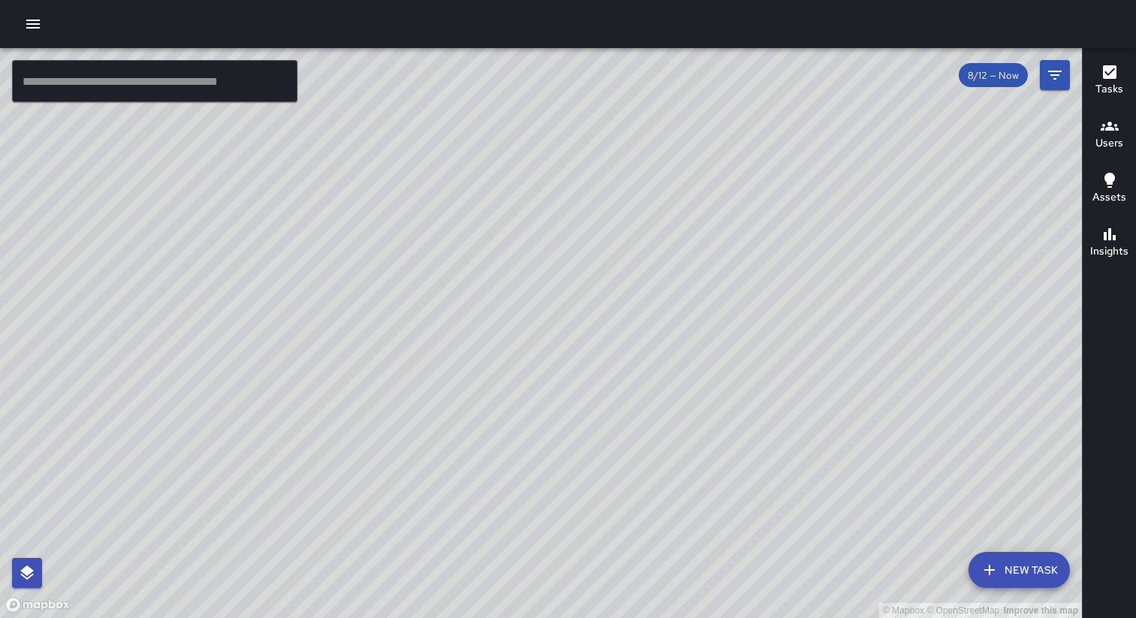
click at [35, 24] on icon "button" at bounding box center [33, 24] width 14 height 9
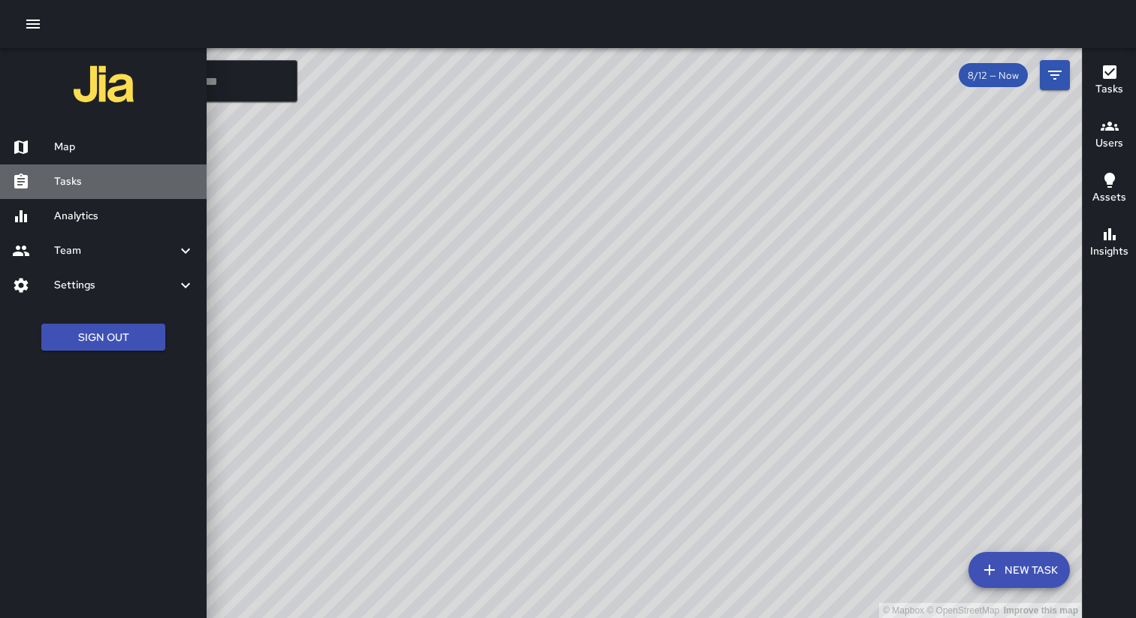
click at [102, 189] on h6 "Tasks" at bounding box center [124, 181] width 140 height 17
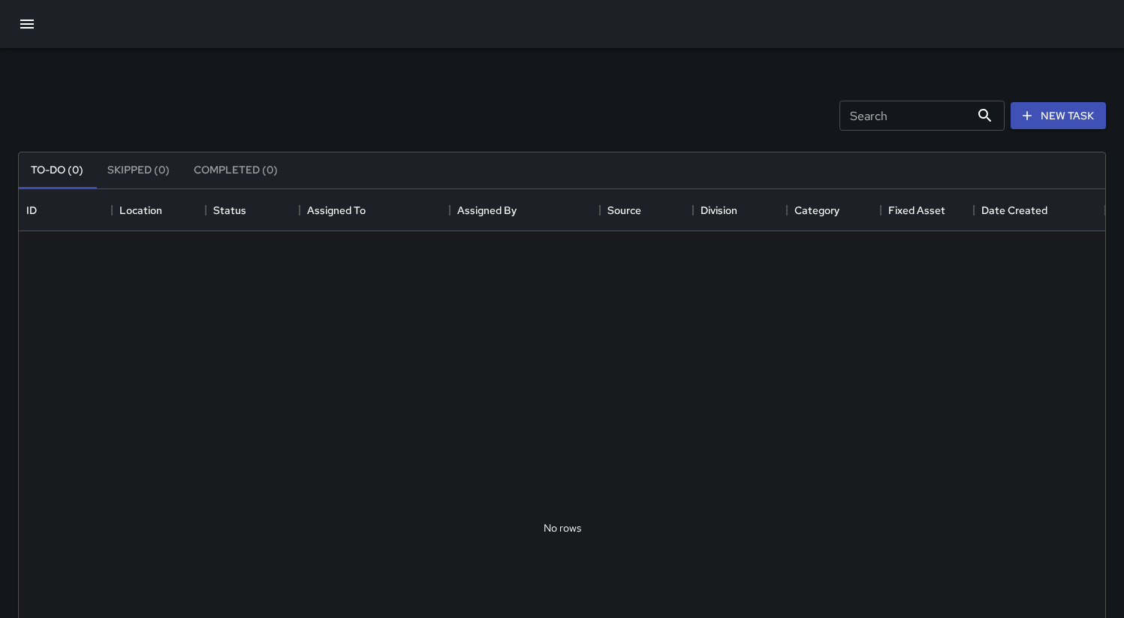
scroll to position [625, 1076]
click at [598, 107] on div "Search Search New Task" at bounding box center [562, 116] width 1094 height 78
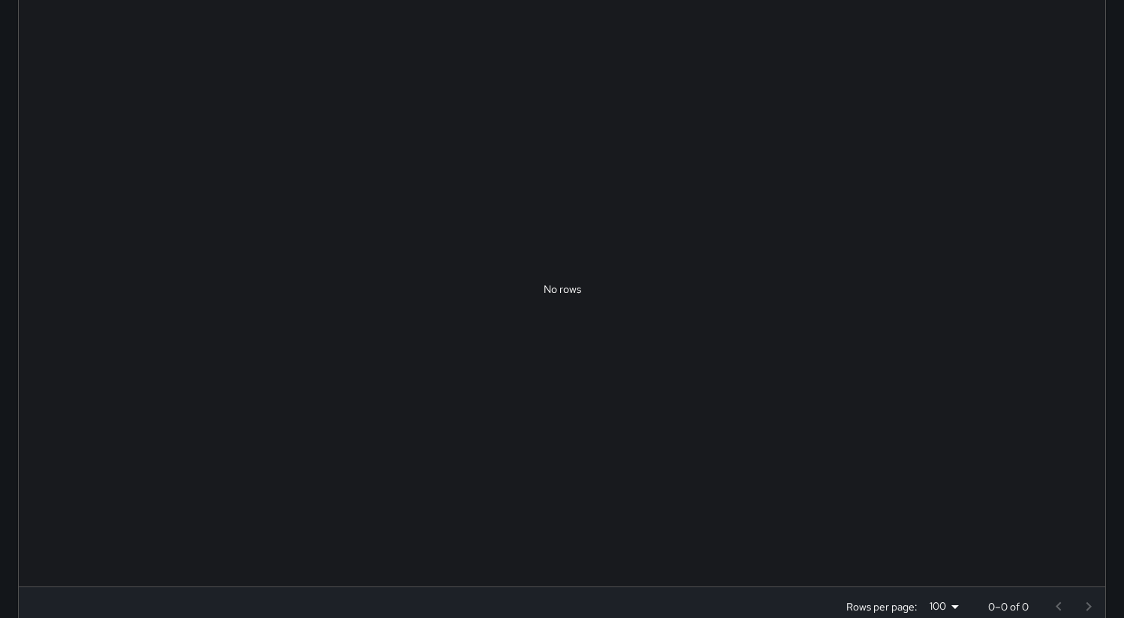
scroll to position [0, 0]
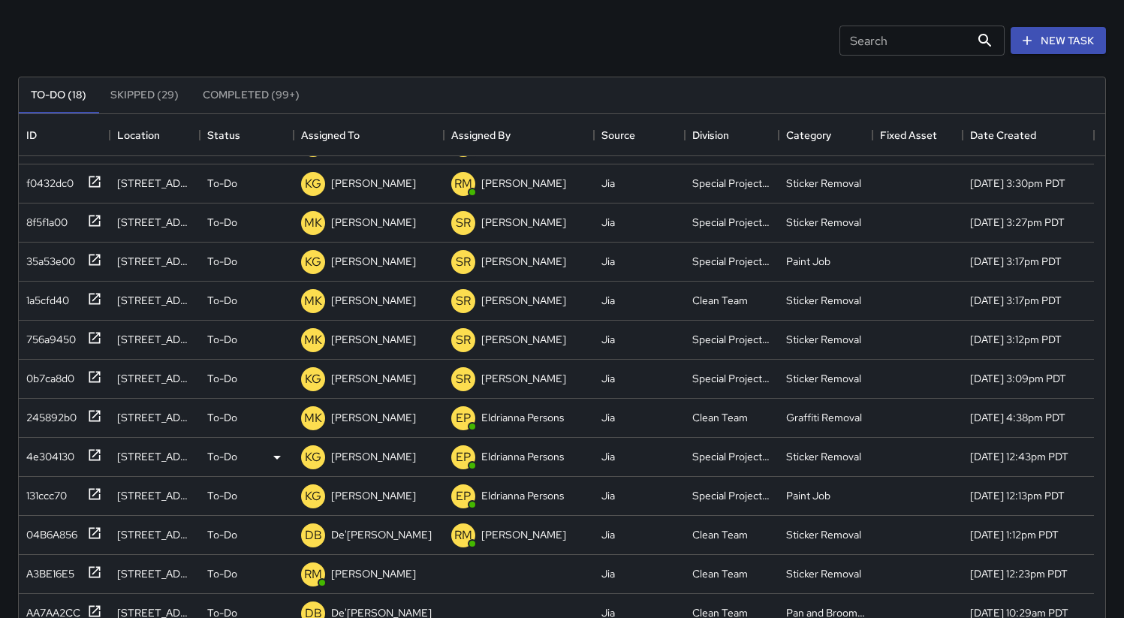
scroll to position [269, 0]
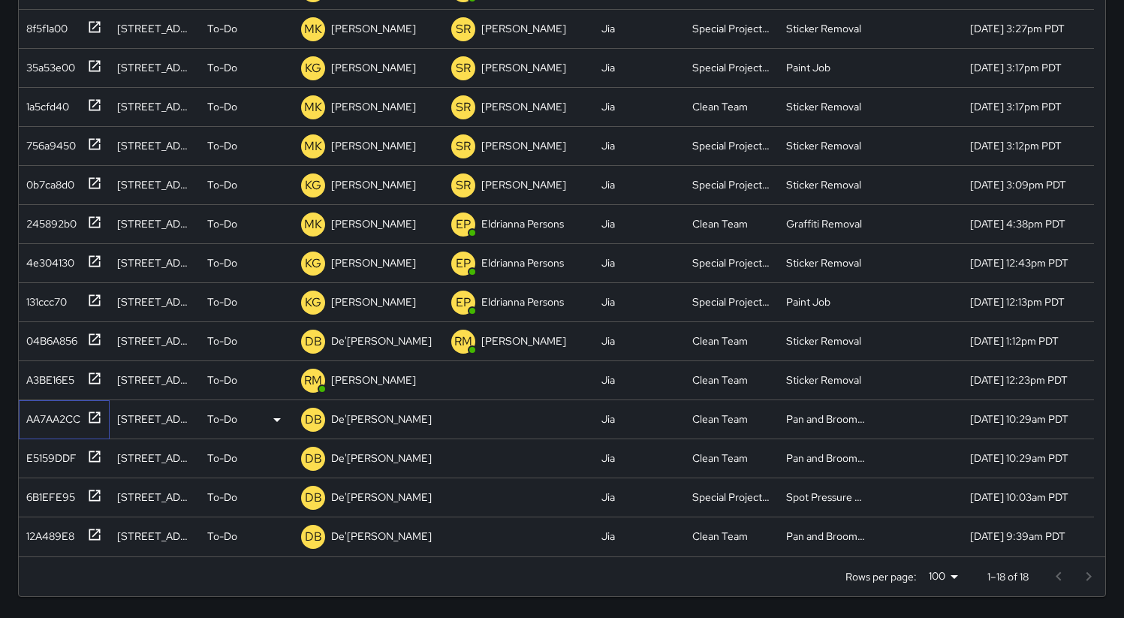
click at [47, 411] on div "AA7AA2CC" at bounding box center [50, 416] width 60 height 21
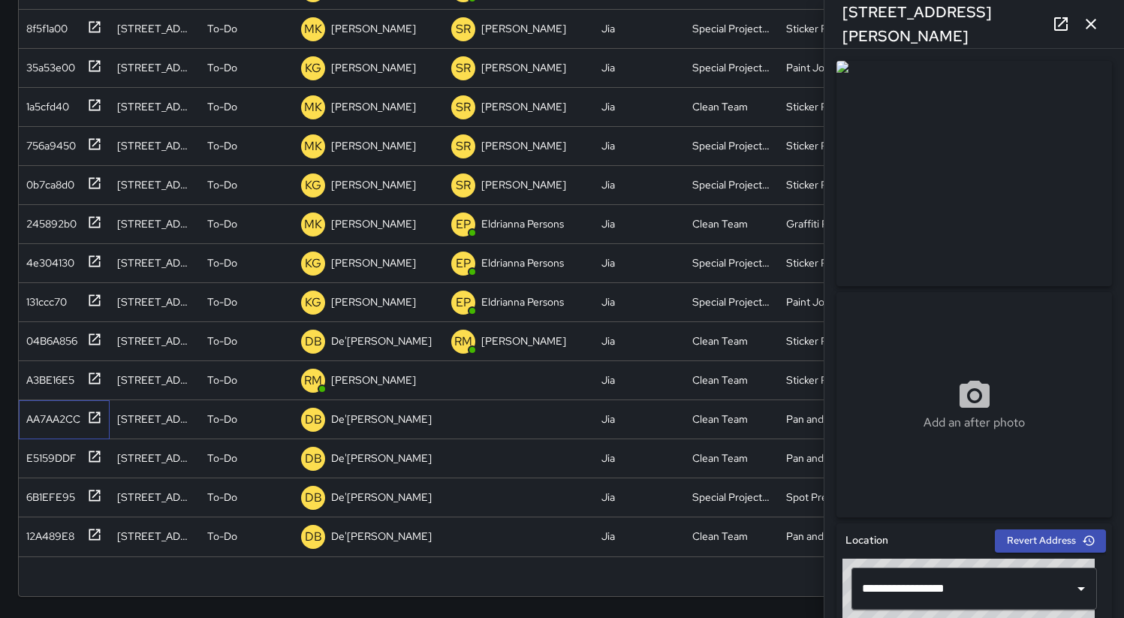
scroll to position [258, 0]
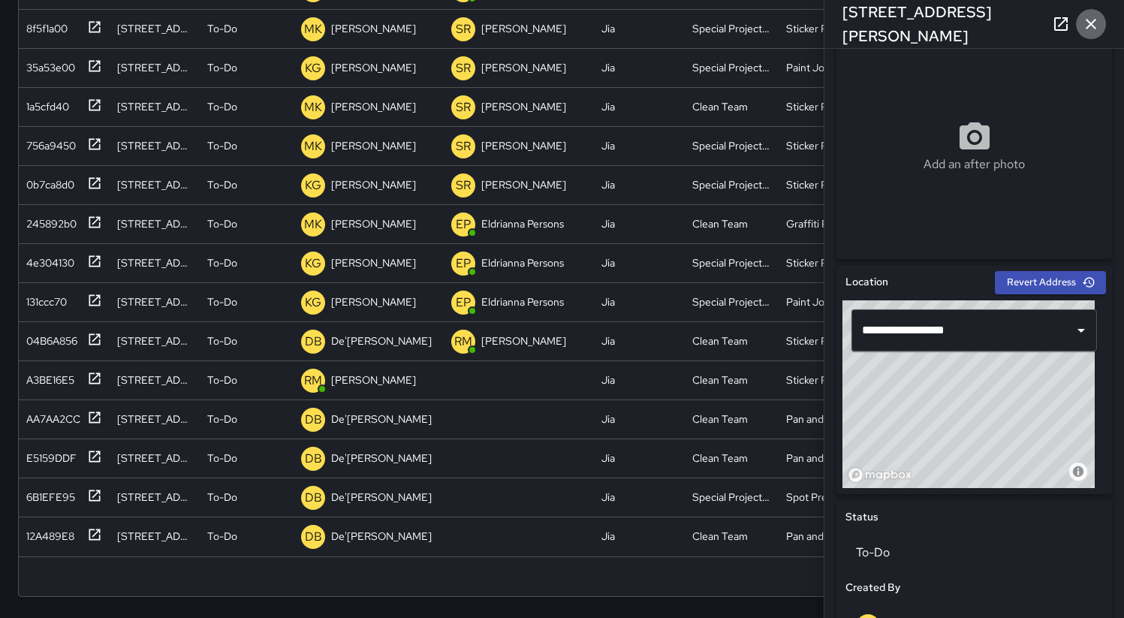
click at [1092, 28] on icon "button" at bounding box center [1091, 24] width 18 height 18
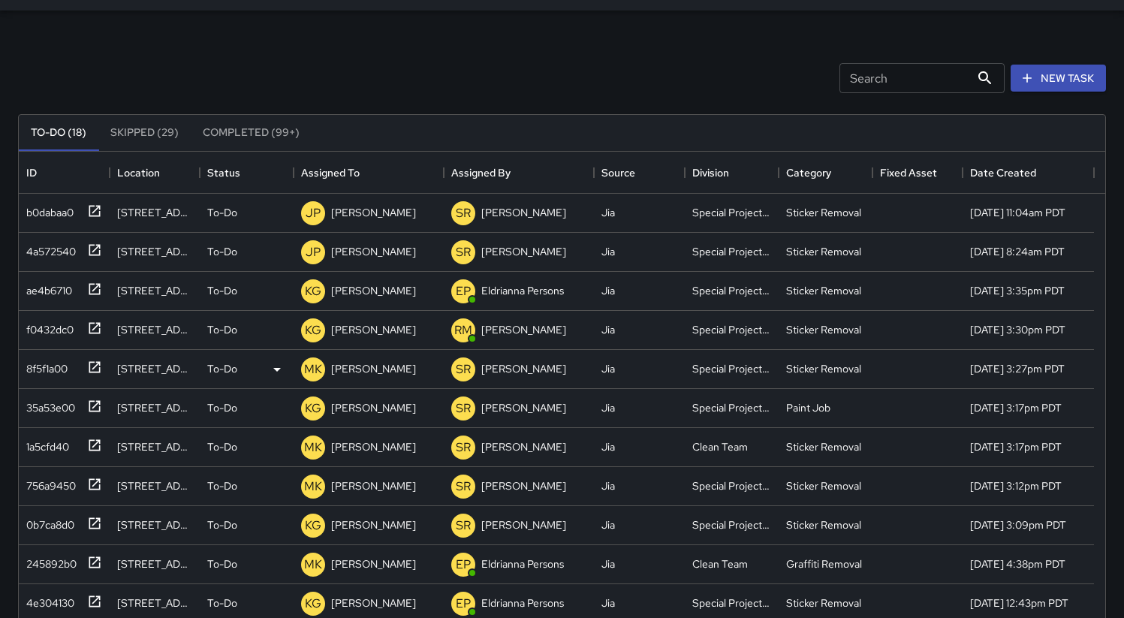
scroll to position [0, 0]
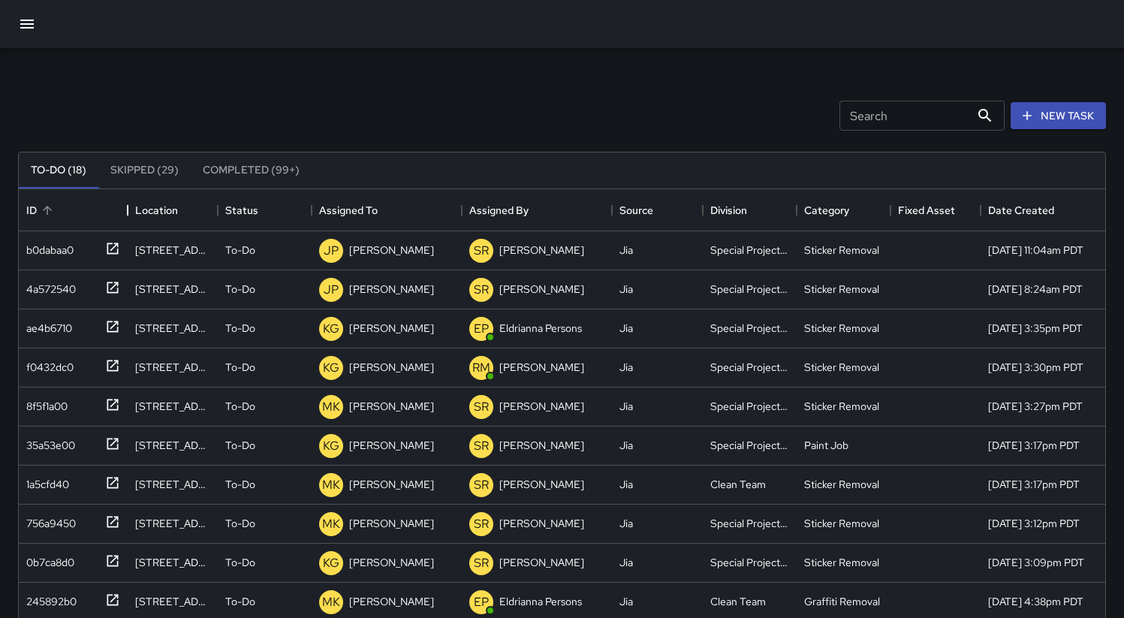
drag, startPoint x: 115, startPoint y: 201, endPoint x: 125, endPoint y: 204, distance: 10.8
click at [125, 204] on div "ID" at bounding box center [128, 210] width 18 height 42
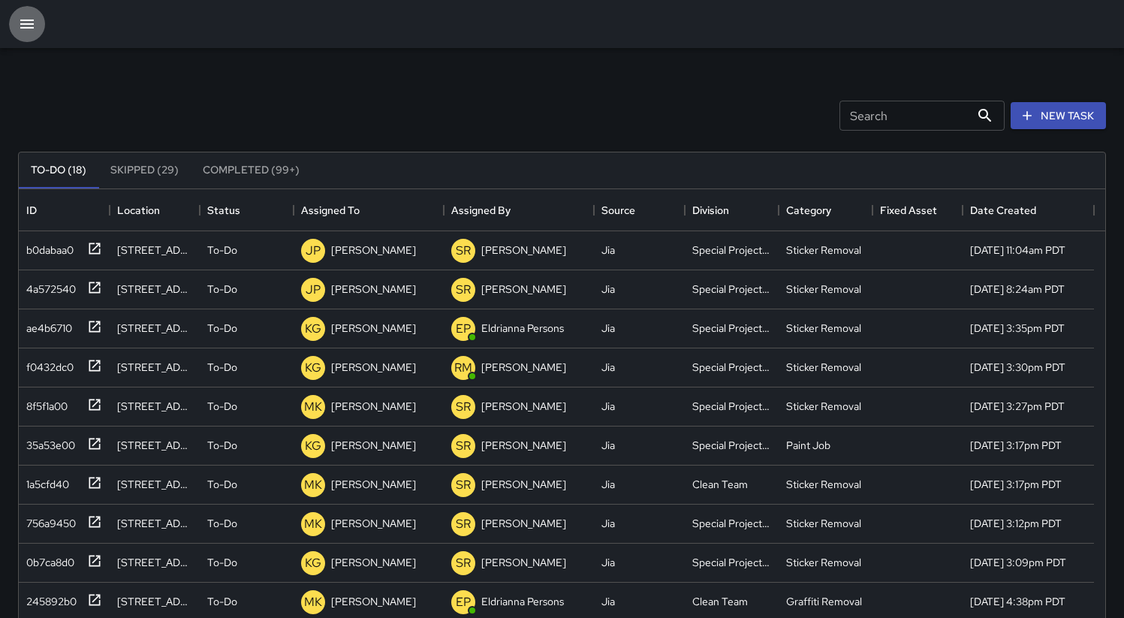
click at [25, 22] on icon "button" at bounding box center [27, 24] width 18 height 18
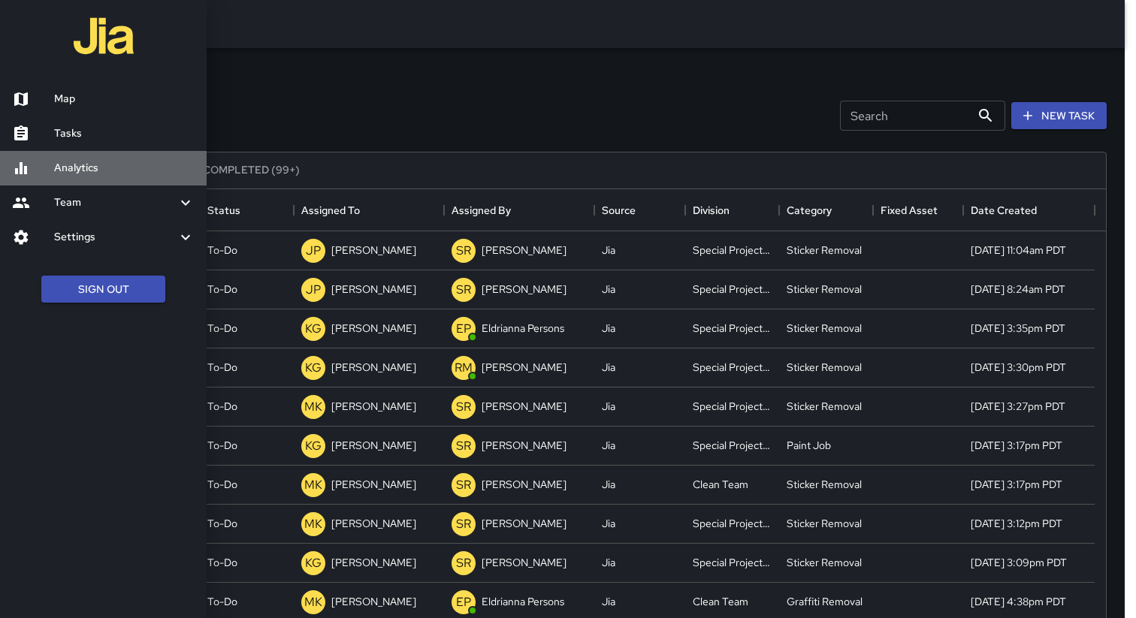
click at [104, 172] on h6 "Analytics" at bounding box center [124, 168] width 140 height 17
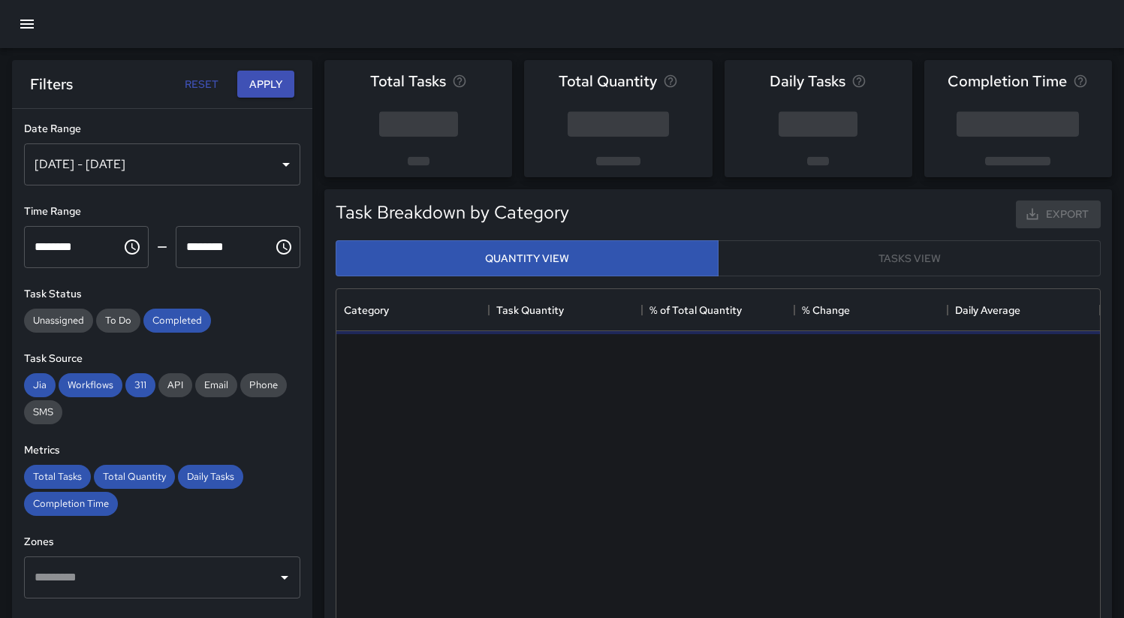
scroll to position [438, 753]
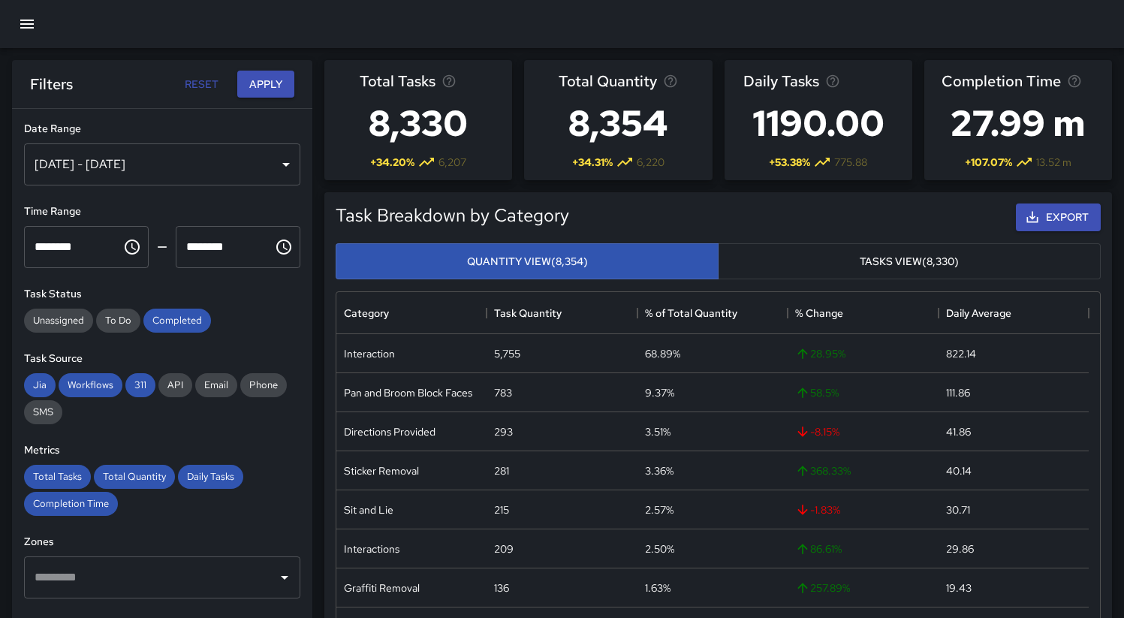
click at [765, 34] on div at bounding box center [562, 24] width 1124 height 48
